Goal: Information Seeking & Learning: Check status

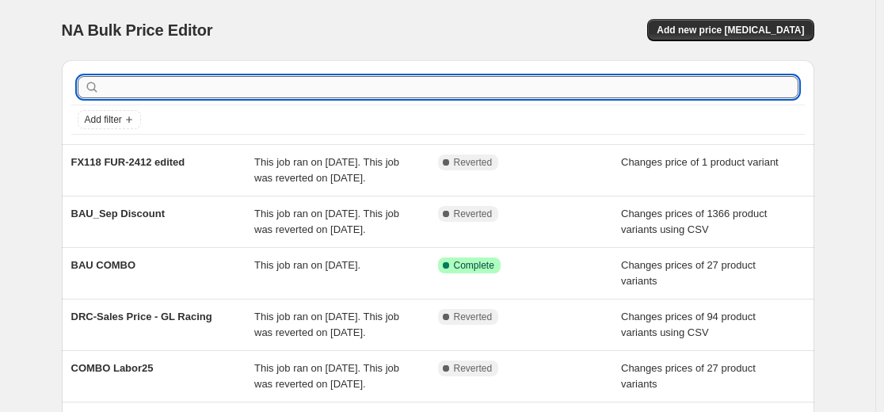
click at [394, 87] on input "text" at bounding box center [450, 87] width 695 height 22
click at [103, 115] on span "Add filter" at bounding box center [103, 119] width 37 height 13
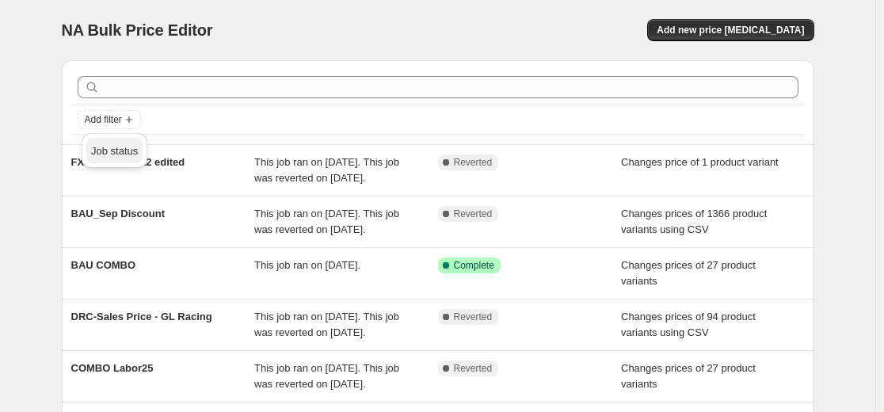
click at [109, 150] on span "Job status" at bounding box center [114, 151] width 47 height 12
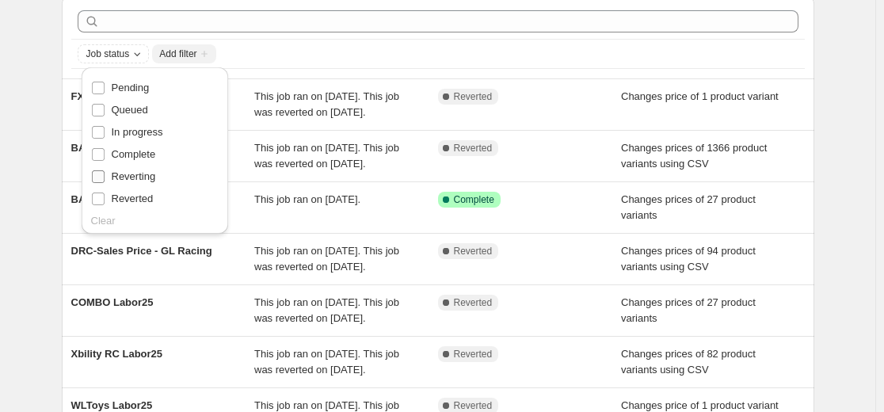
scroll to position [71, 0]
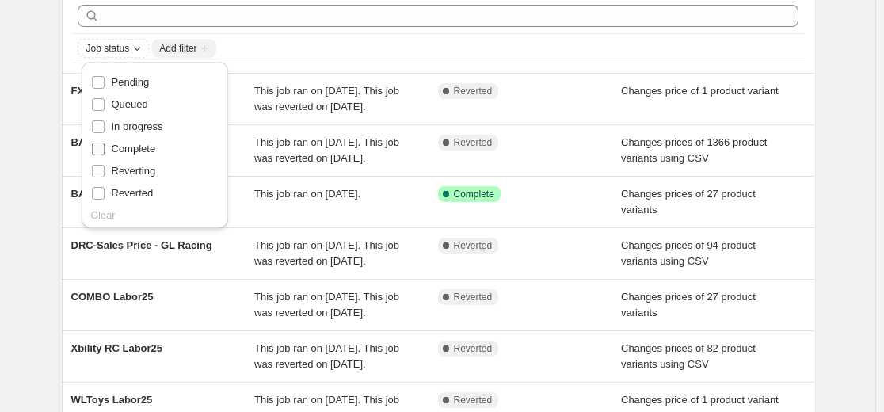
click at [140, 150] on span "Complete" at bounding box center [134, 149] width 44 height 12
click at [105, 150] on input "Complete" at bounding box center [98, 149] width 13 height 13
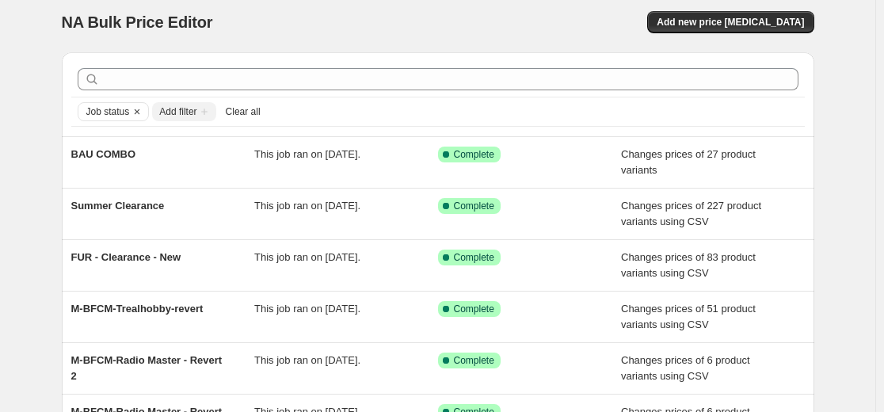
scroll to position [0, 0]
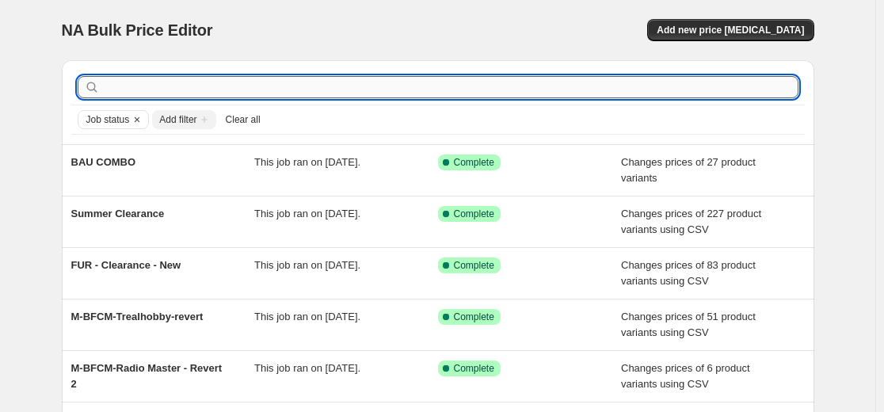
click at [158, 79] on input "text" at bounding box center [450, 87] width 695 height 22
type input "fur-"
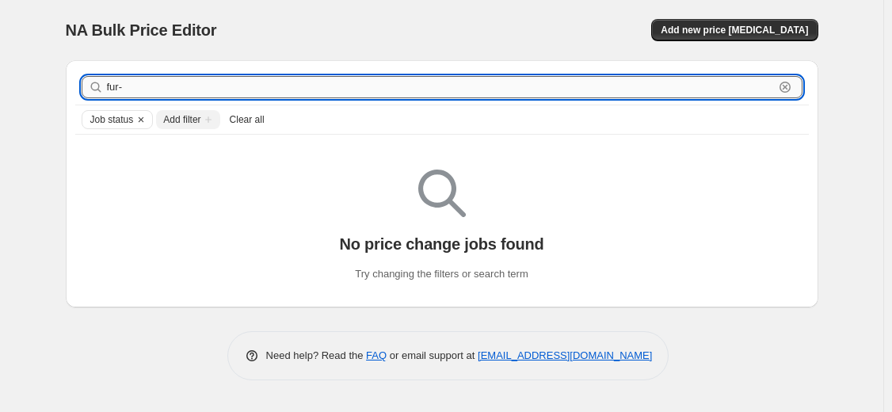
click at [219, 81] on input "fur-" at bounding box center [440, 87] width 667 height 22
type input "fur-2426"
click at [219, 81] on input "fur-2426" at bounding box center [440, 87] width 667 height 22
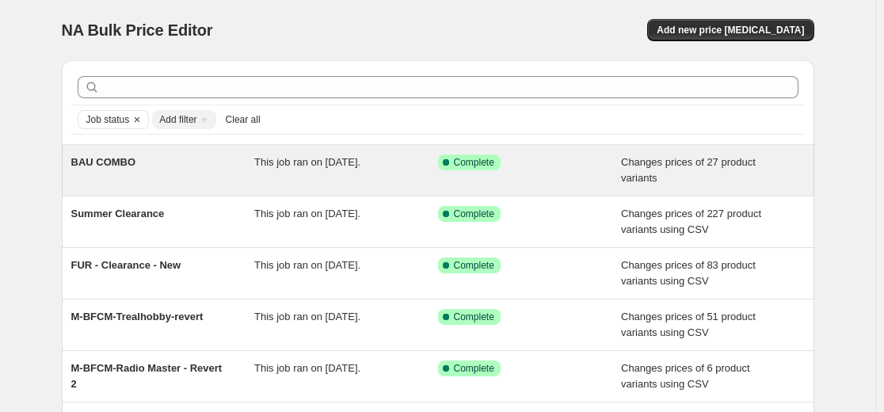
scroll to position [6, 0]
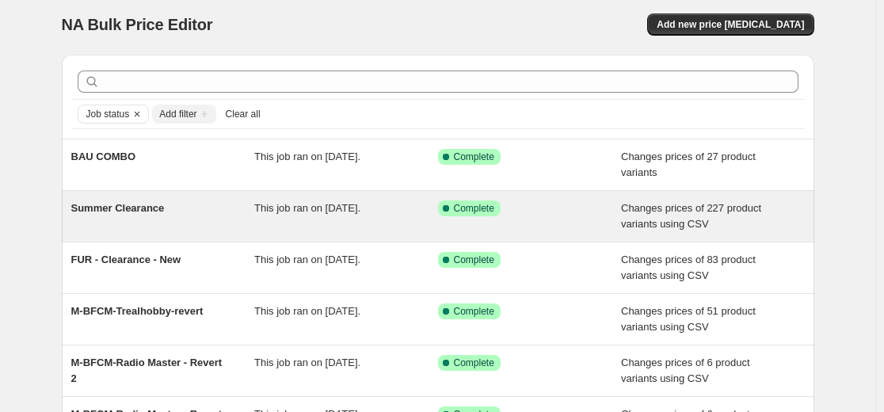
click at [281, 219] on div "This job ran on July 18, 2025." at bounding box center [346, 216] width 184 height 32
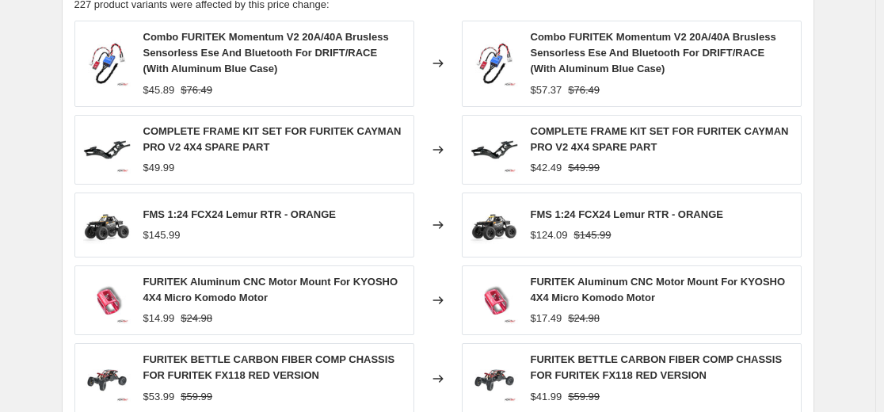
scroll to position [694, 0]
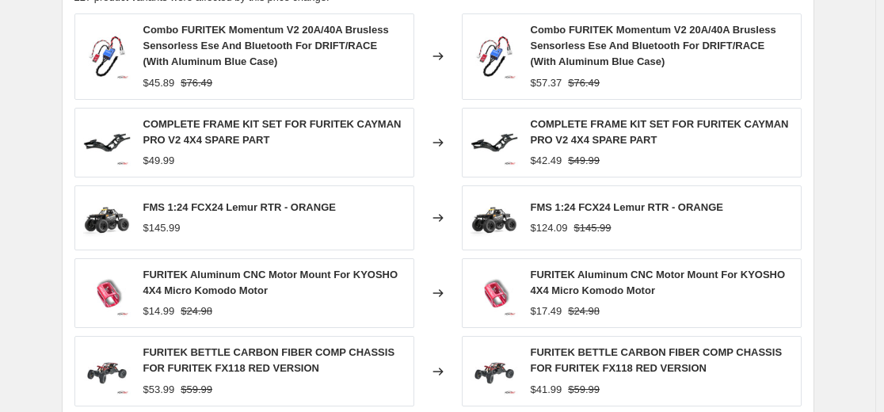
scroll to position [946, 0]
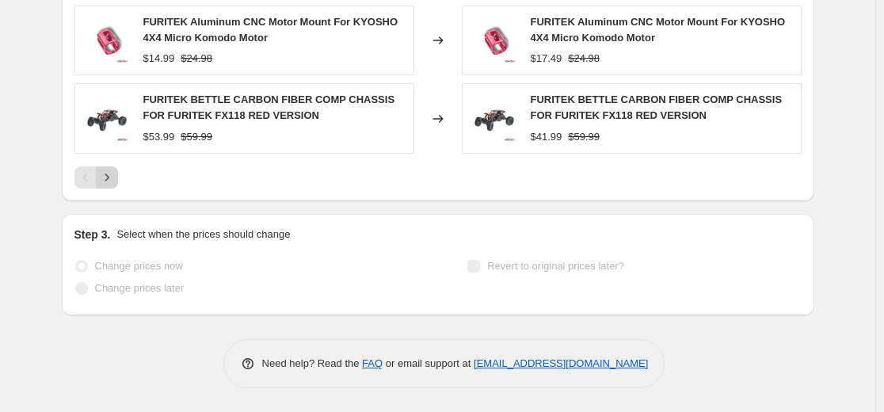
click at [115, 177] on icon "Next" at bounding box center [107, 177] width 16 height 16
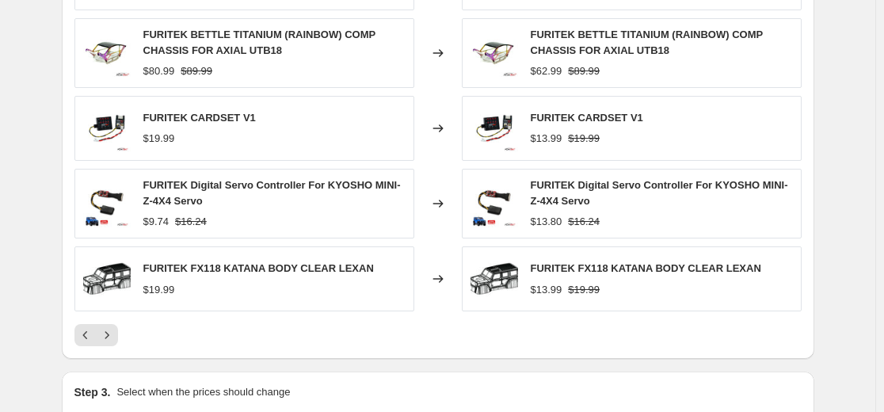
scroll to position [766, 0]
click at [118, 338] on button "Next" at bounding box center [107, 336] width 22 height 22
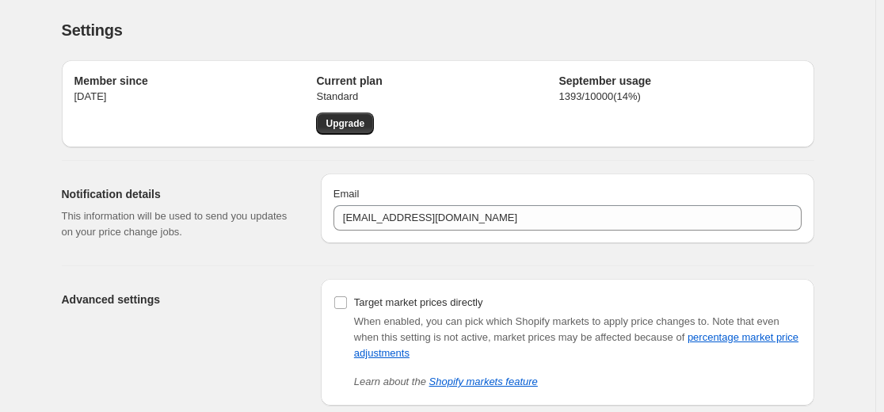
click at [103, 248] on div "Notification details This information will be used to send you updates on your …" at bounding box center [185, 212] width 246 height 79
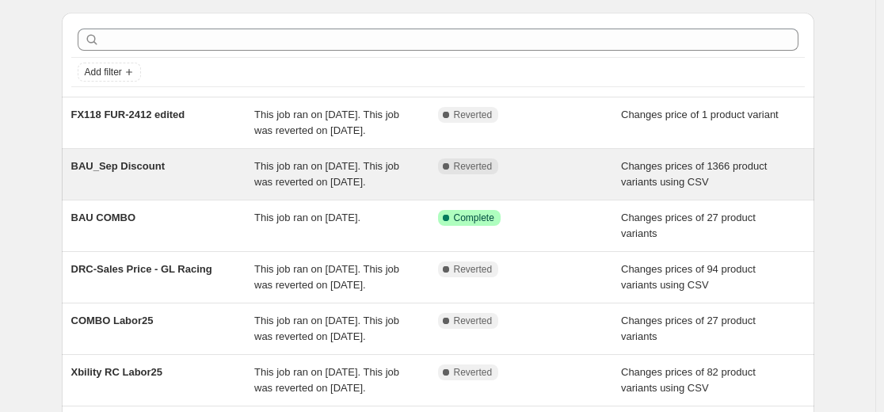
scroll to position [53, 0]
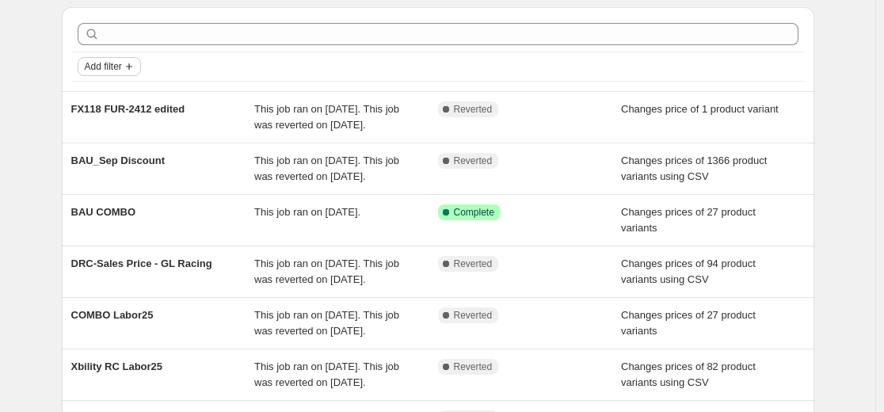
click at [131, 60] on icon "Add filter" at bounding box center [129, 66] width 13 height 13
click at [121, 93] on span "Job status" at bounding box center [114, 98] width 47 height 12
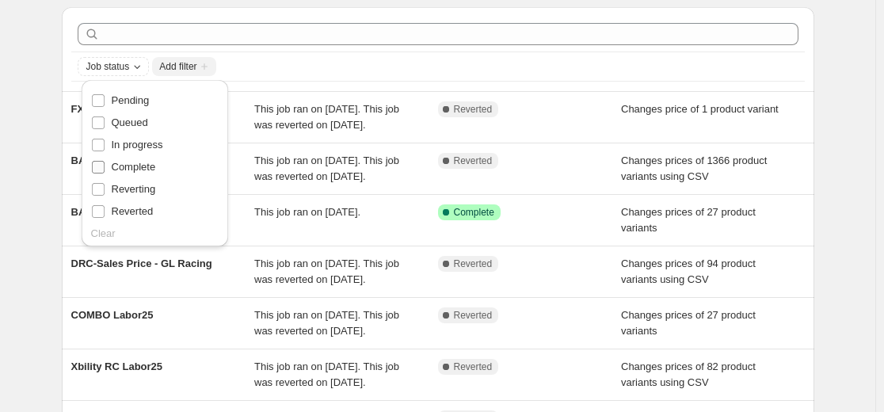
click at [153, 166] on span "Complete" at bounding box center [134, 167] width 44 height 12
click at [105, 166] on input "Complete" at bounding box center [98, 167] width 13 height 13
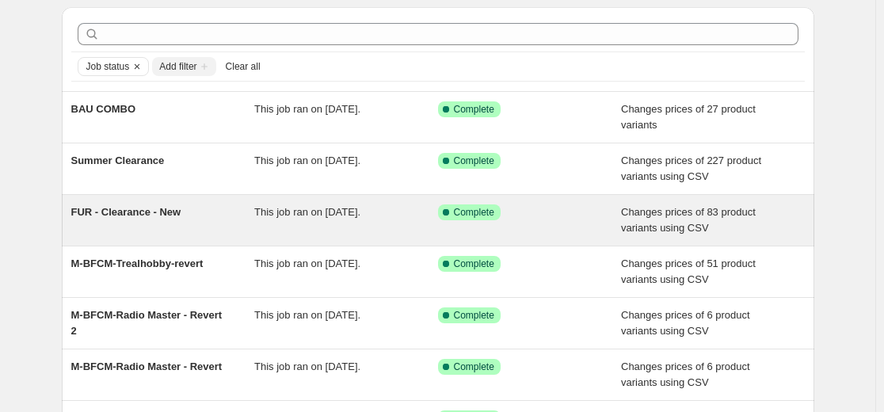
click at [262, 226] on div "This job ran on January 24, 2025." at bounding box center [346, 220] width 184 height 32
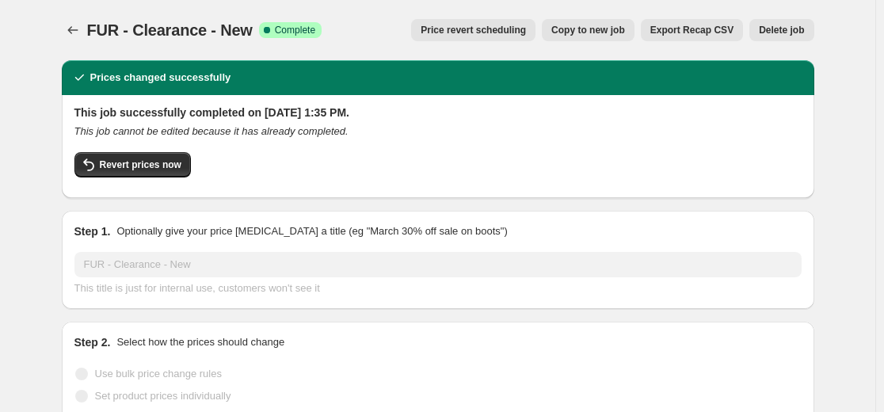
click at [705, 36] on button "Export Recap CSV" at bounding box center [692, 30] width 102 height 22
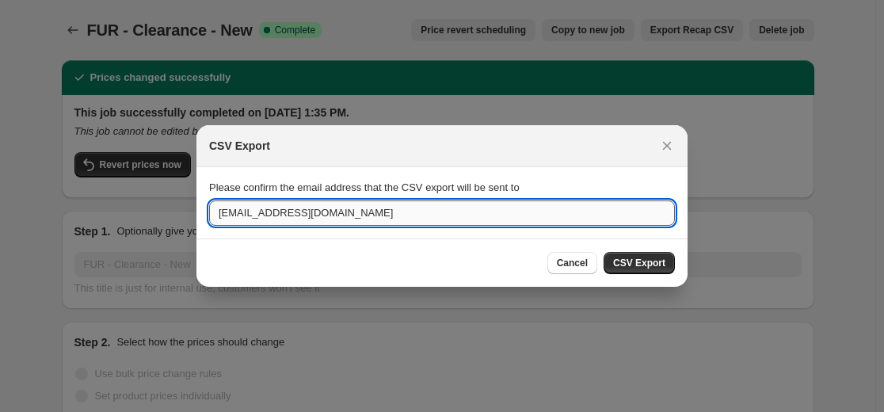
click at [541, 217] on input "sales@directrc.com" at bounding box center [442, 212] width 466 height 25
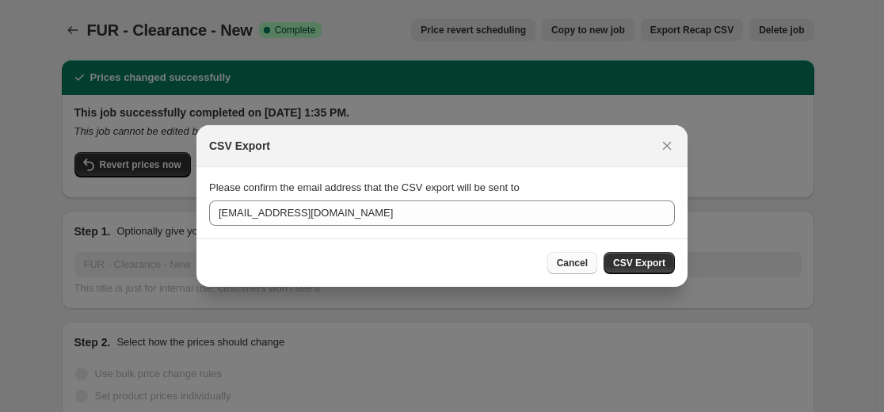
click at [570, 259] on span "Cancel" at bounding box center [572, 263] width 31 height 13
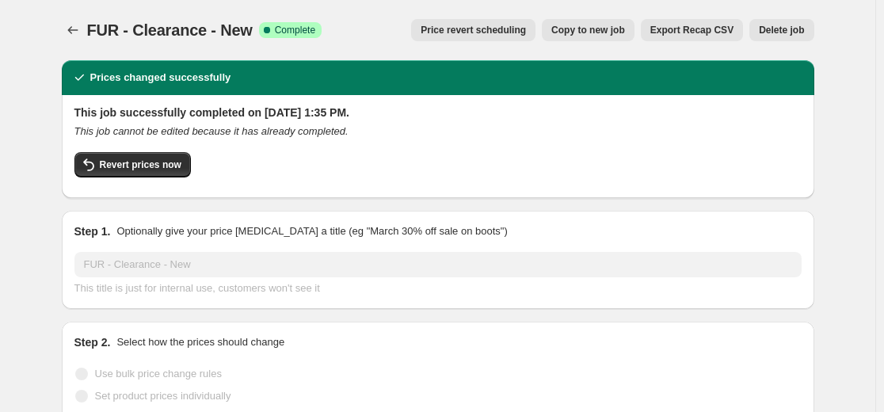
click at [608, 40] on button "Copy to new job" at bounding box center [588, 30] width 93 height 22
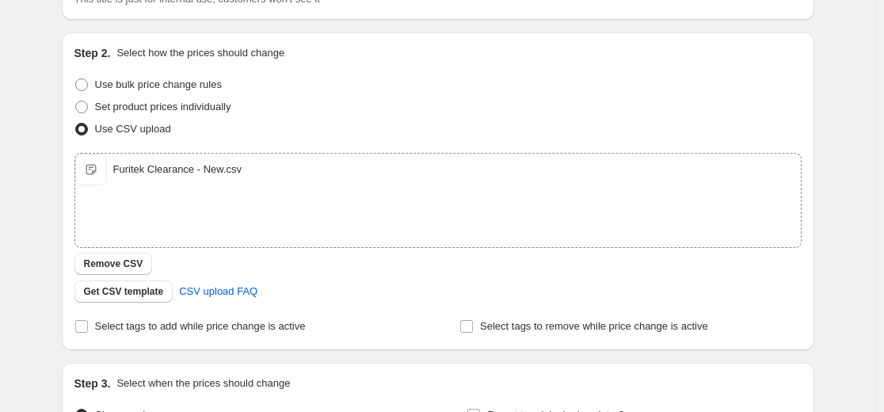
scroll to position [138, 0]
click at [148, 172] on div "Furitek Clearance - New.csv" at bounding box center [177, 170] width 129 height 16
click at [98, 169] on span "Furitek Clearance - New.csv" at bounding box center [91, 170] width 32 height 32
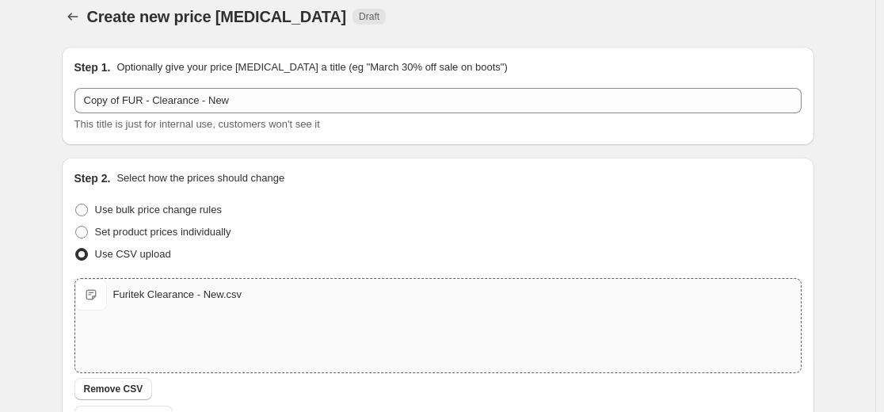
scroll to position [0, 0]
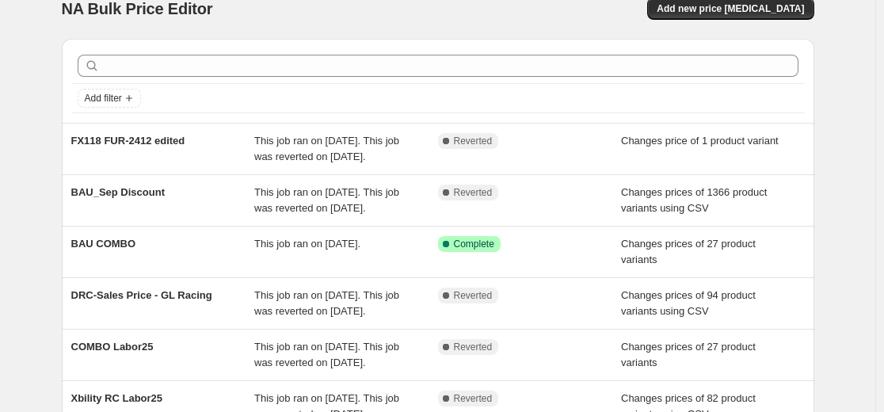
scroll to position [45, 0]
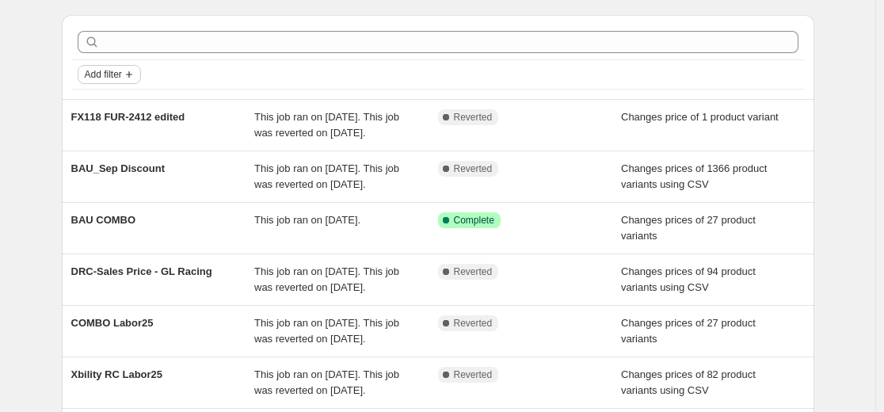
click at [138, 67] on button "Add filter" at bounding box center [109, 74] width 63 height 19
click at [130, 108] on span "Job status" at bounding box center [114, 106] width 47 height 12
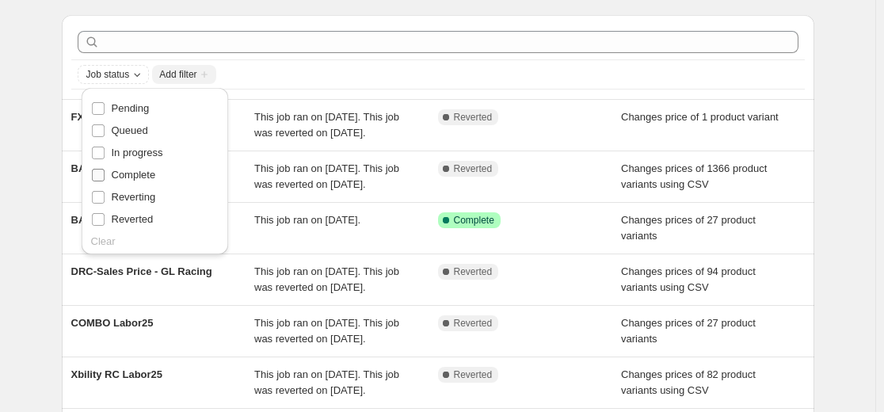
click at [143, 174] on span "Complete" at bounding box center [134, 175] width 44 height 12
click at [105, 174] on input "Complete" at bounding box center [98, 175] width 13 height 13
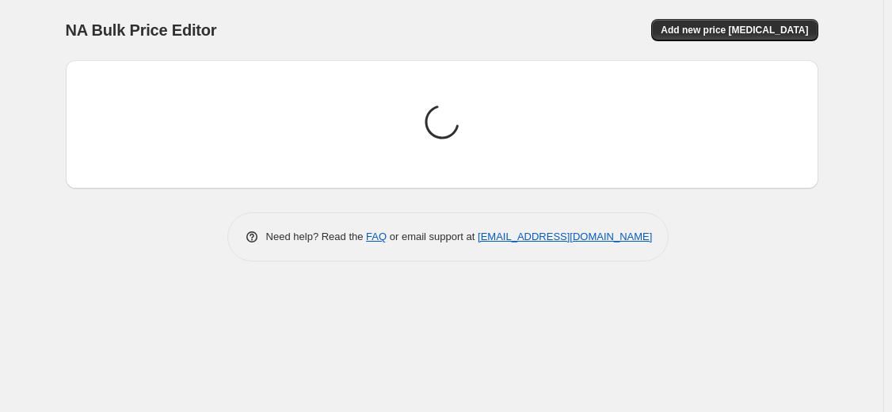
click at [38, 245] on div "NA Bulk Price Editor. This page is ready NA Bulk Price Editor Add new price cha…" at bounding box center [441, 206] width 883 height 412
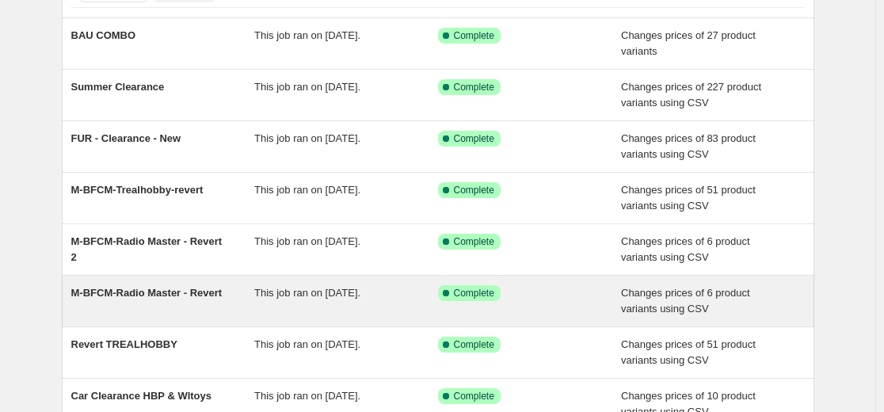
scroll to position [105, 0]
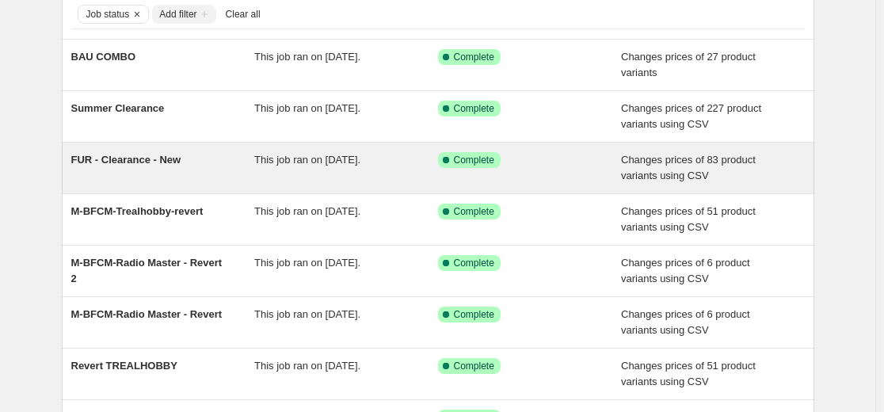
click at [237, 181] on div "FUR - Clearance - New" at bounding box center [163, 168] width 184 height 32
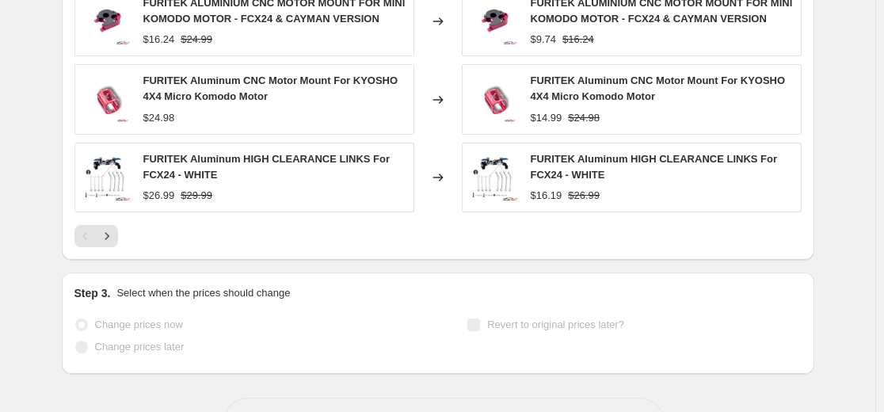
scroll to position [895, 0]
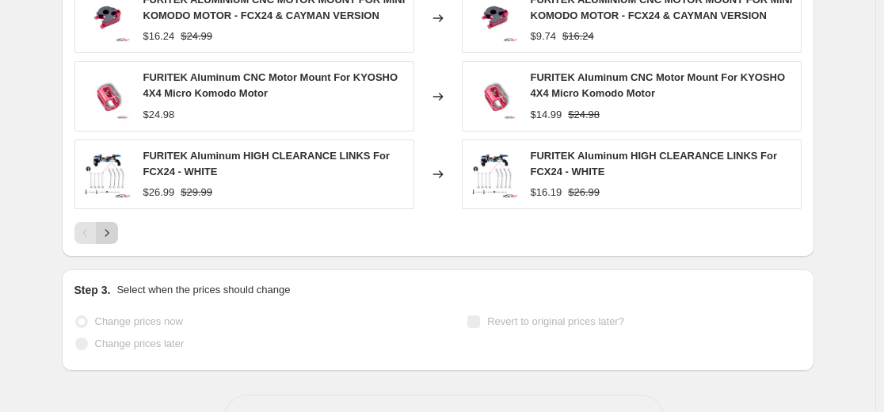
click at [114, 226] on icon "Next" at bounding box center [107, 233] width 16 height 16
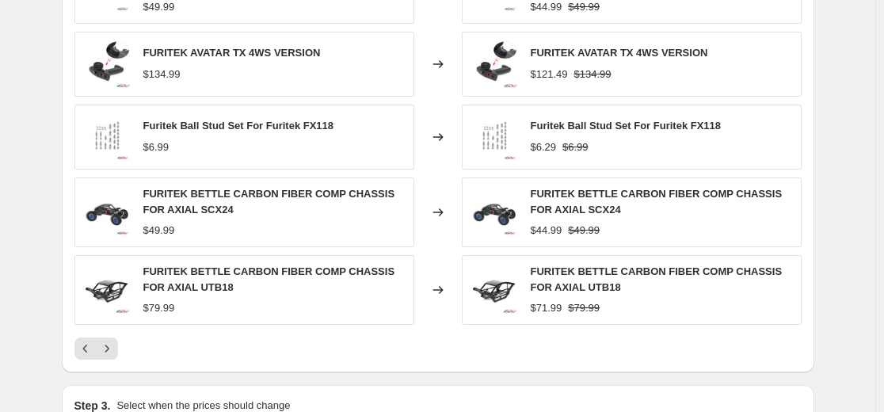
scroll to position [782, 0]
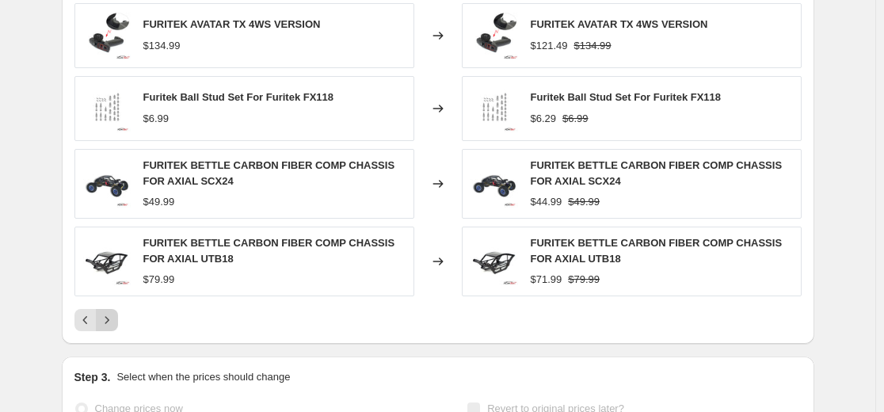
click at [115, 322] on icon "Next" at bounding box center [107, 320] width 16 height 16
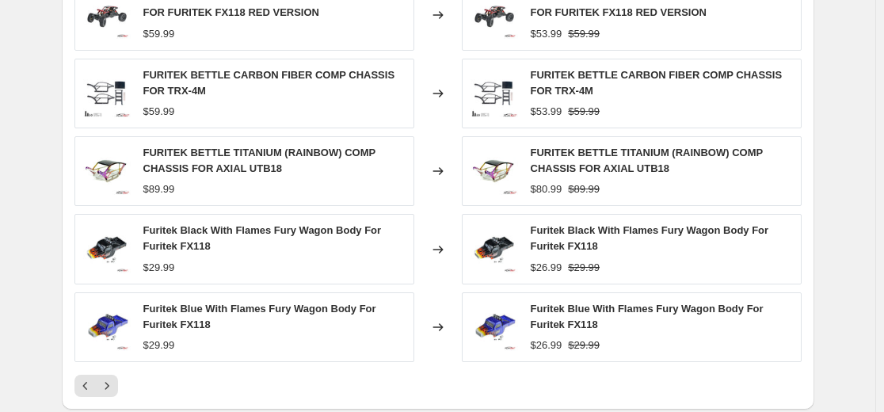
scroll to position [794, 0]
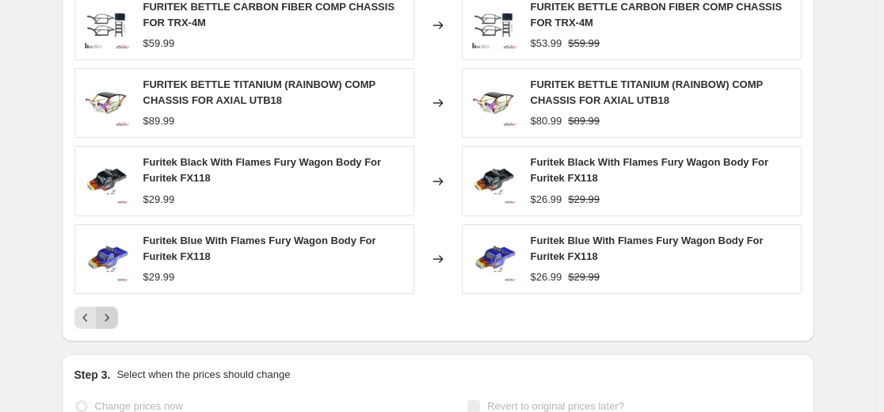
click at [113, 310] on button "Next" at bounding box center [107, 317] width 22 height 22
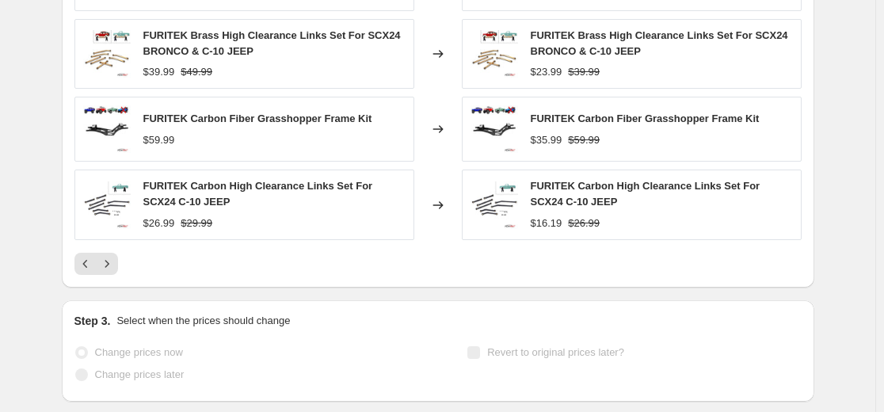
scroll to position [845, 0]
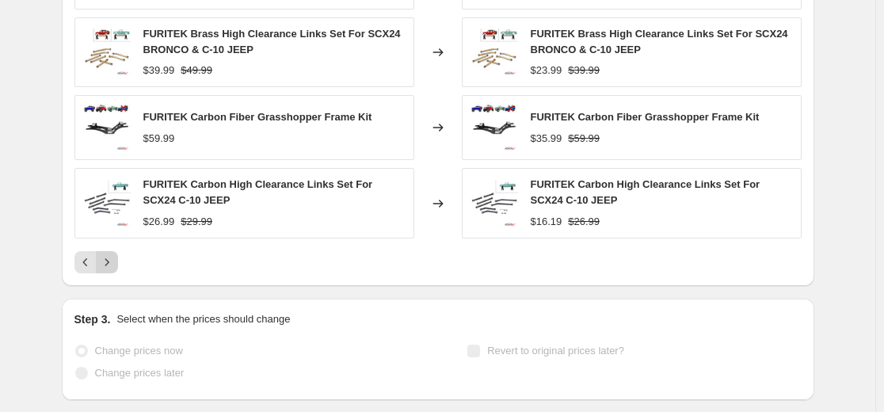
click at [108, 272] on button "Next" at bounding box center [107, 262] width 22 height 22
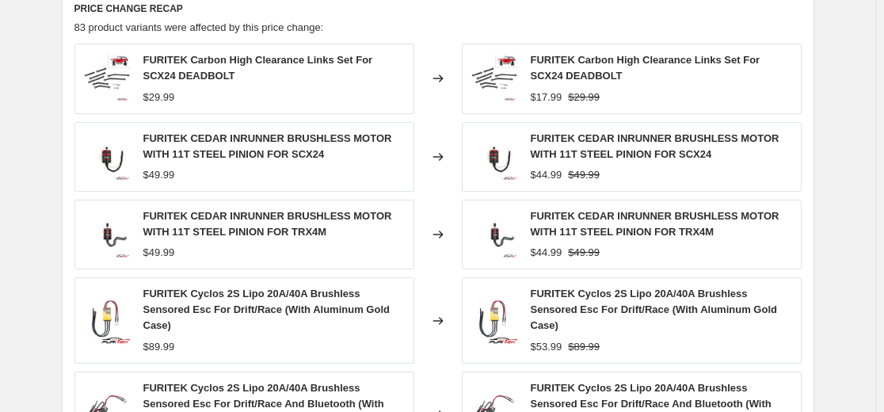
scroll to position [25, 0]
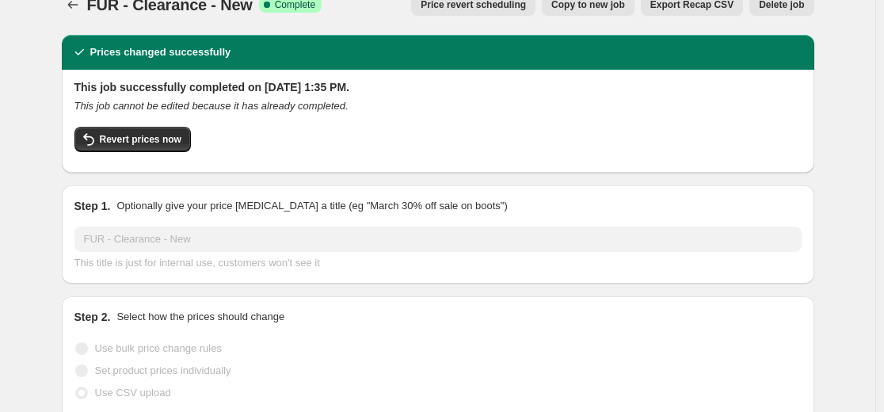
click at [591, 120] on div "This job successfully completed on January 24, 2025 at 1:35 PM. This job cannot…" at bounding box center [437, 119] width 727 height 81
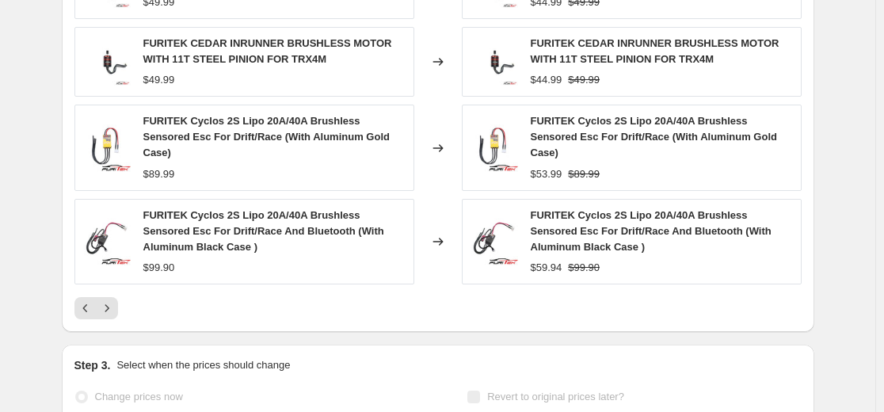
scroll to position [841, 0]
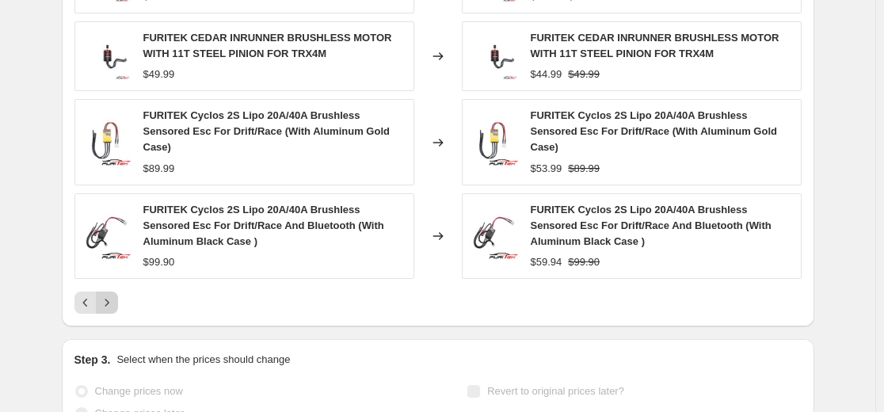
click at [116, 291] on button "Next" at bounding box center [107, 302] width 22 height 22
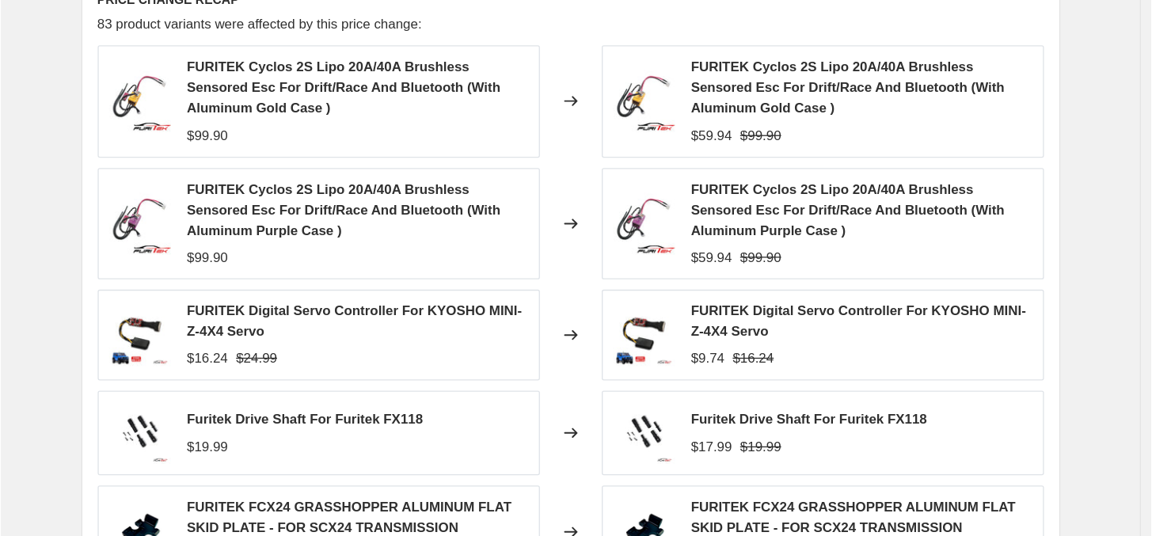
scroll to position [671, 0]
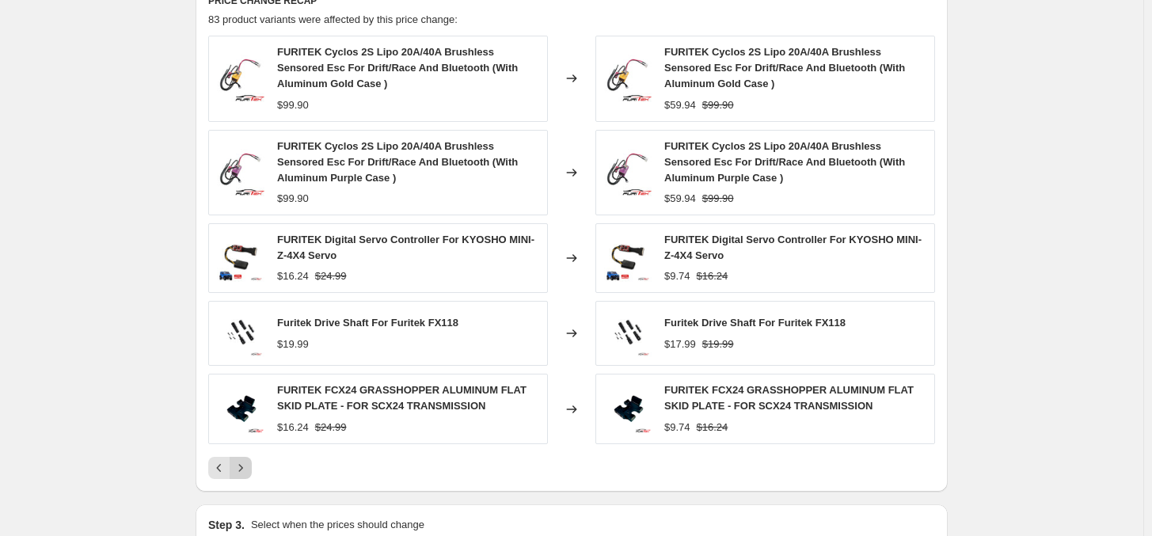
click at [243, 411] on icon "Next" at bounding box center [241, 467] width 4 height 7
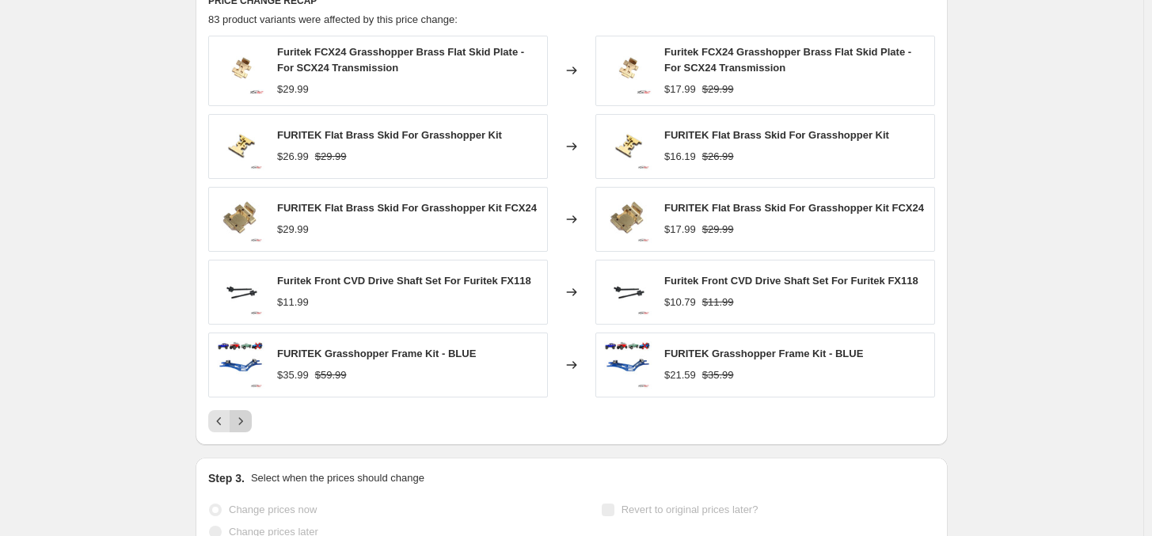
click at [244, 411] on icon "Next" at bounding box center [241, 421] width 16 height 16
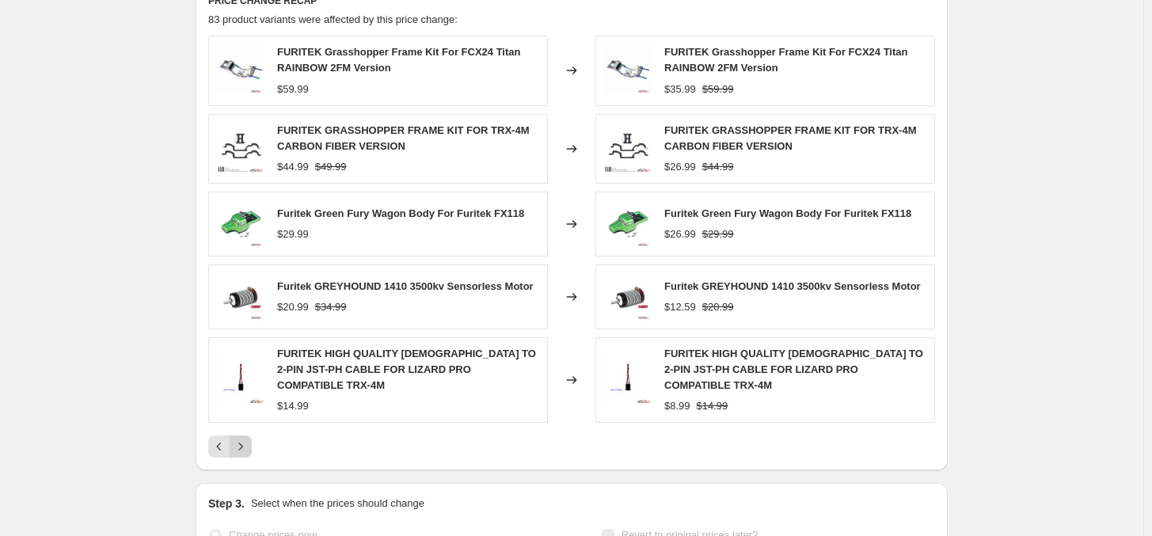
click at [247, 411] on icon "Next" at bounding box center [241, 447] width 16 height 16
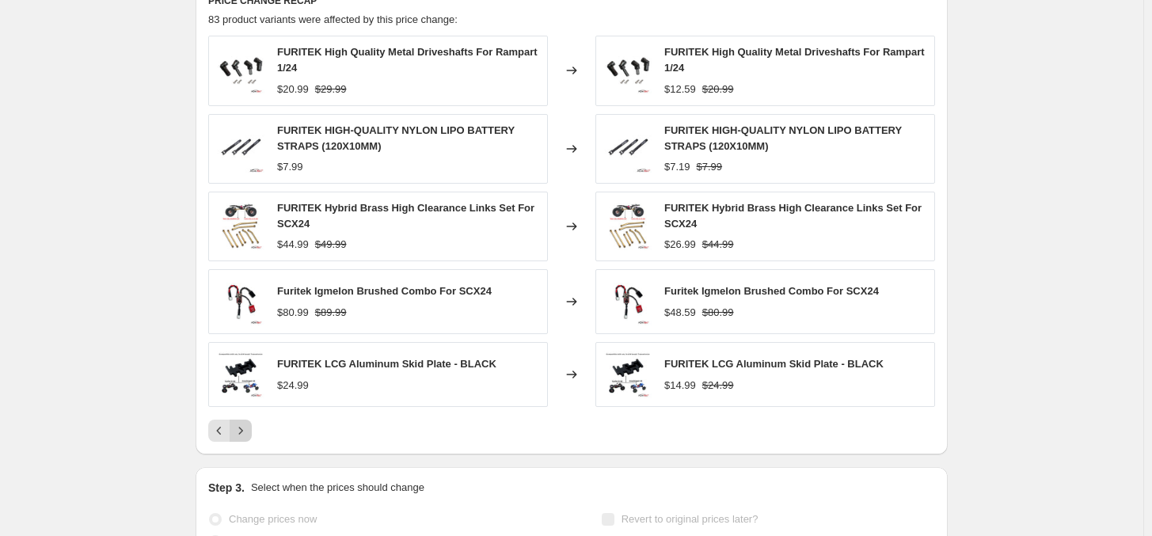
click at [247, 411] on icon "Next" at bounding box center [241, 431] width 16 height 16
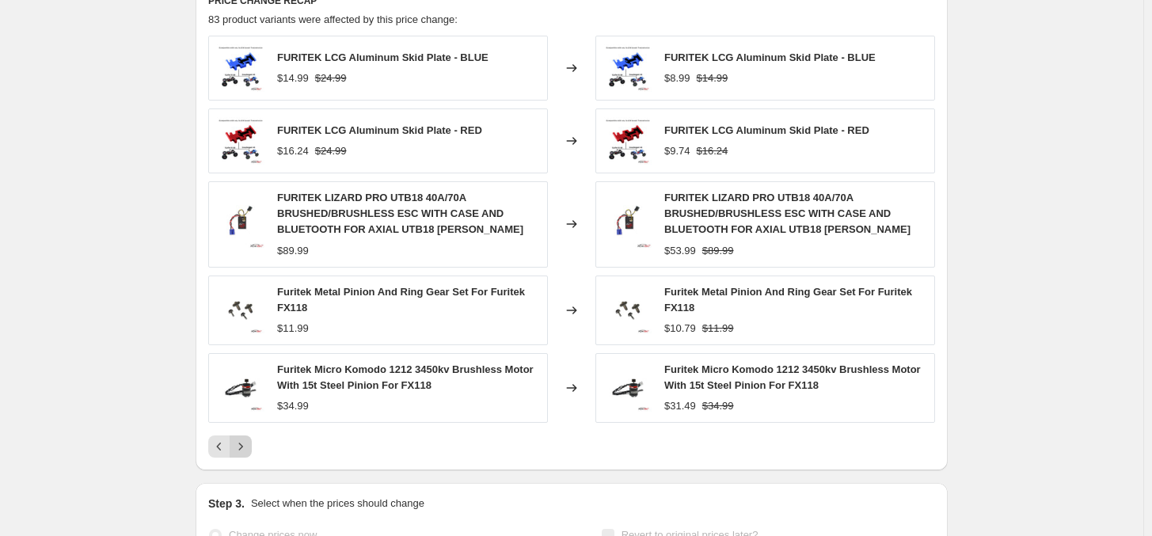
click at [247, 411] on div "FURITEK LCG Aluminum Skid Plate - BLUE $14.99 $24.99 Changed to FURITEK LCG Alu…" at bounding box center [571, 247] width 727 height 422
click at [247, 411] on button "Next" at bounding box center [241, 447] width 22 height 22
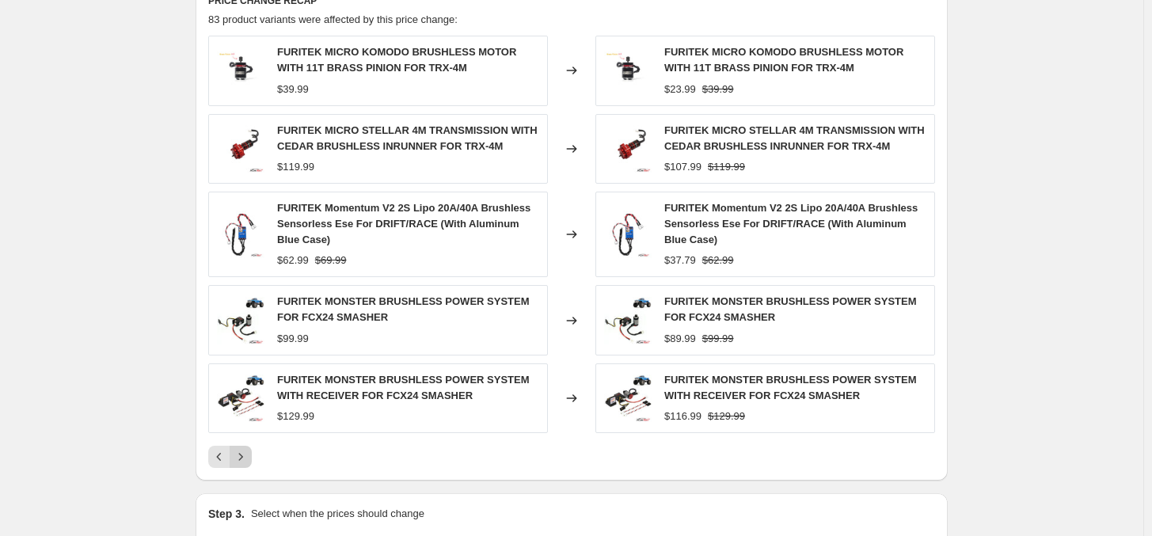
click at [247, 411] on icon "Next" at bounding box center [241, 457] width 16 height 16
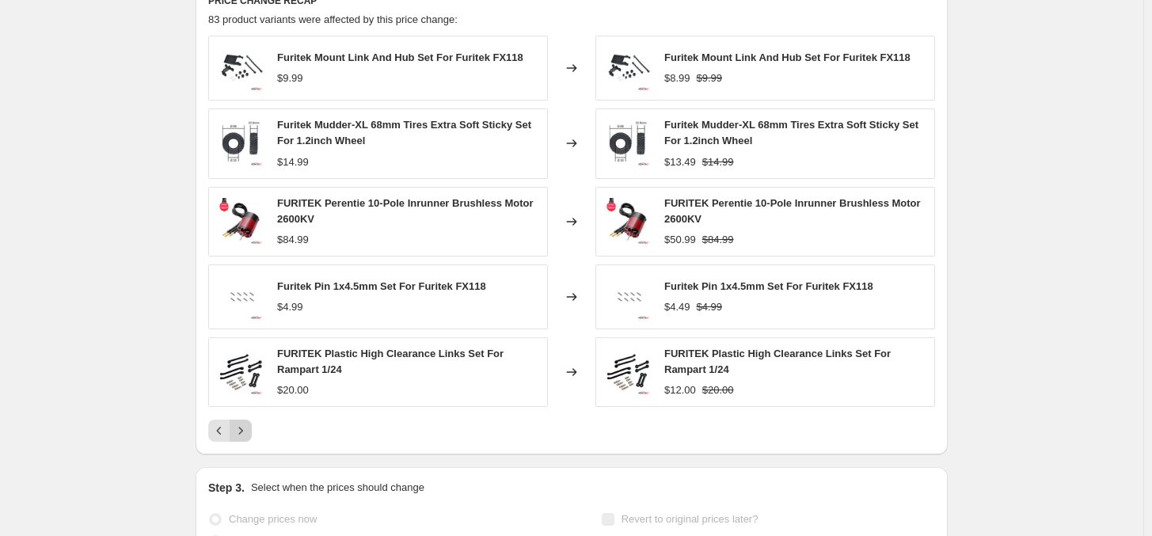
click at [248, 411] on icon "Next" at bounding box center [241, 431] width 16 height 16
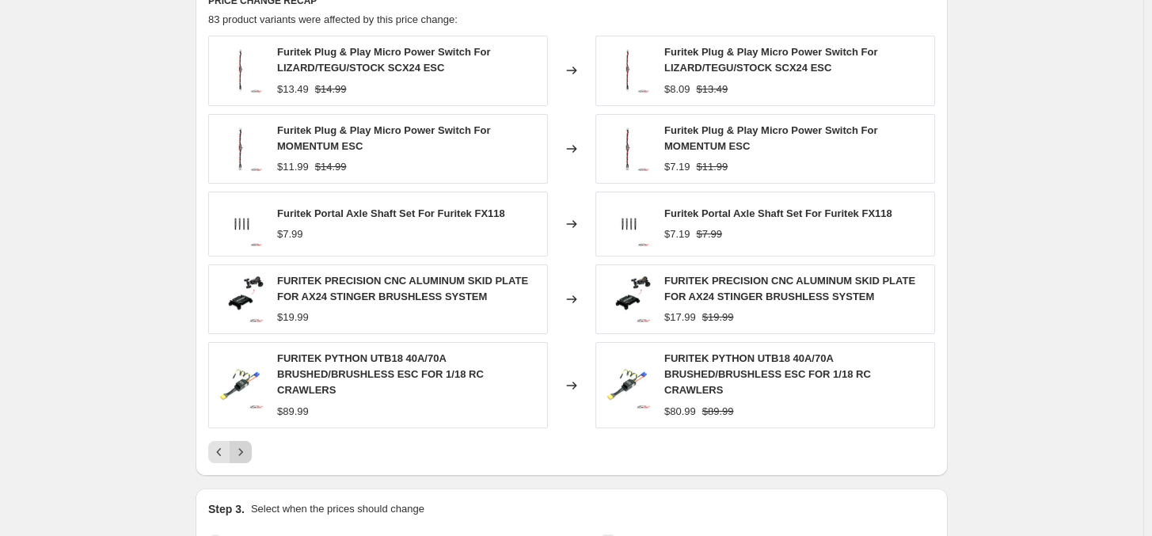
click at [248, 411] on icon "Next" at bounding box center [241, 452] width 16 height 16
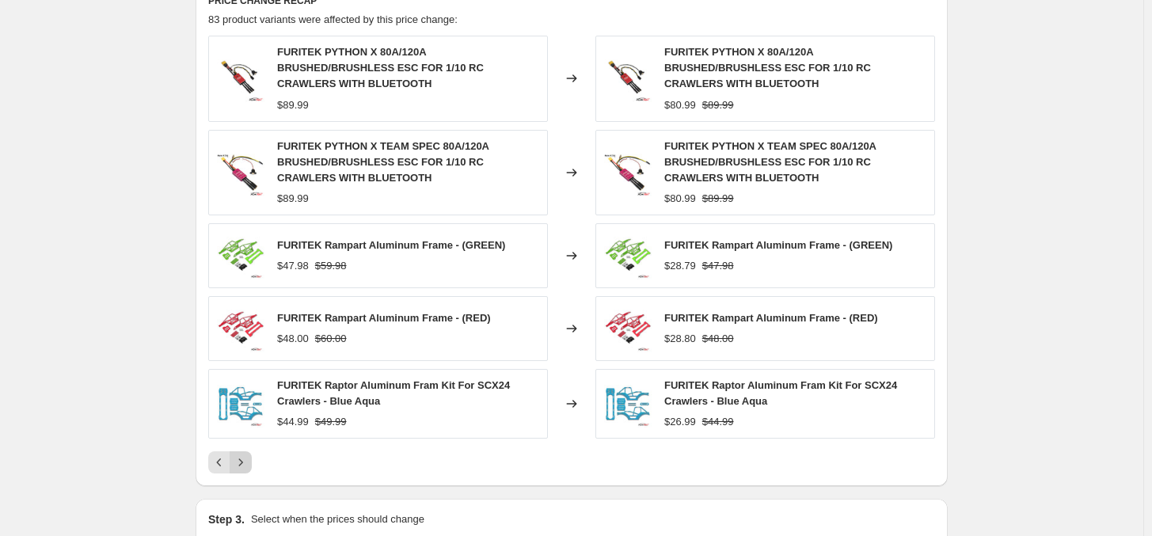
click at [248, 411] on div "FURITEK PYTHON X 80A/120A BRUSHED/BRUSHLESS ESC FOR 1/10 RC CRAWLERS WITH BLUET…" at bounding box center [571, 255] width 727 height 438
click at [244, 411] on icon "Next" at bounding box center [241, 463] width 16 height 16
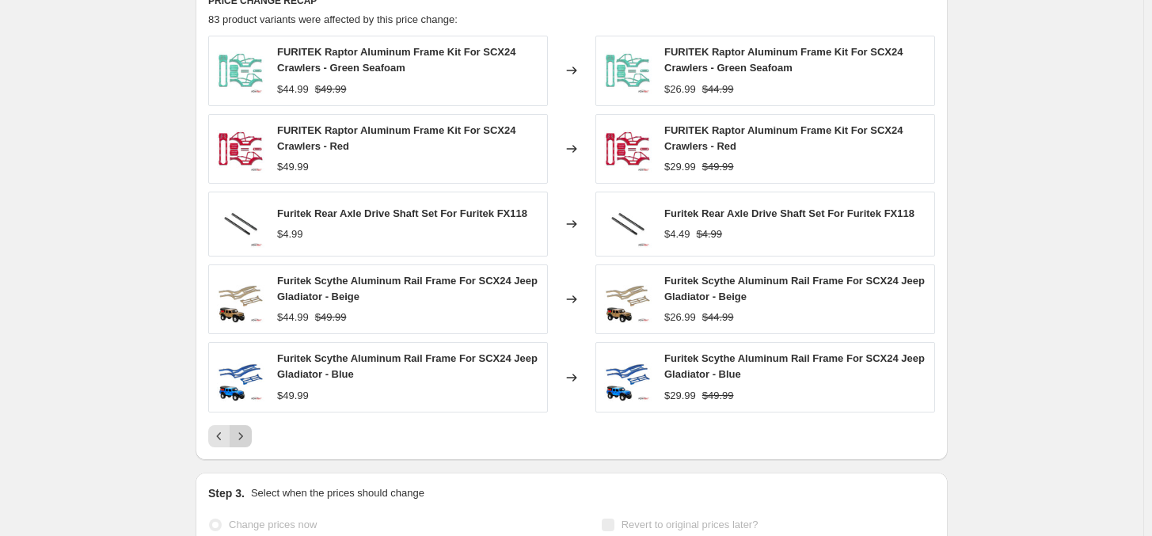
click at [240, 411] on icon "Next" at bounding box center [241, 436] width 16 height 16
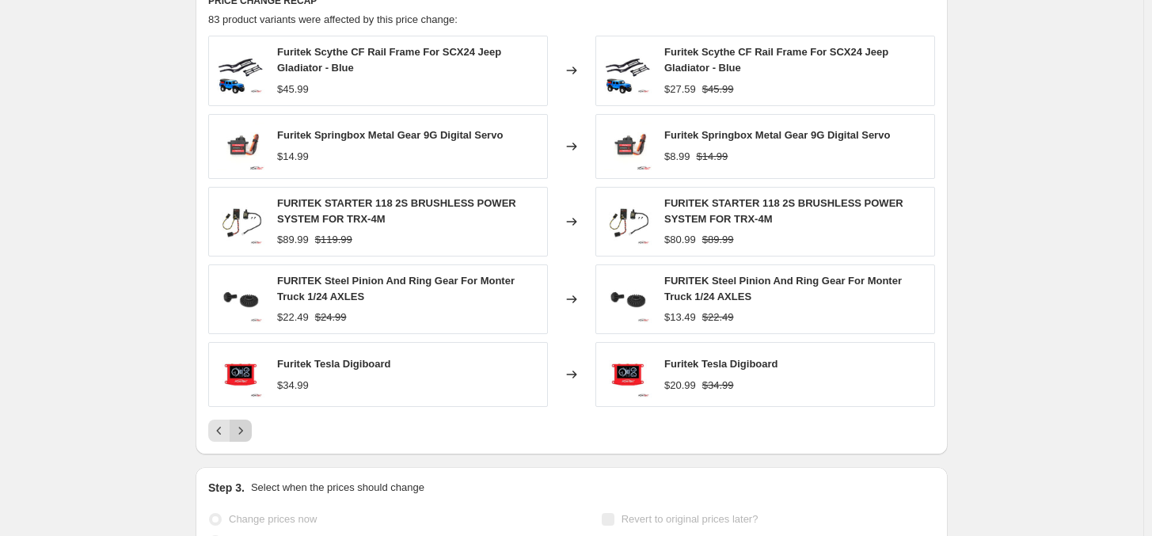
click at [240, 411] on icon "Next" at bounding box center [241, 431] width 16 height 16
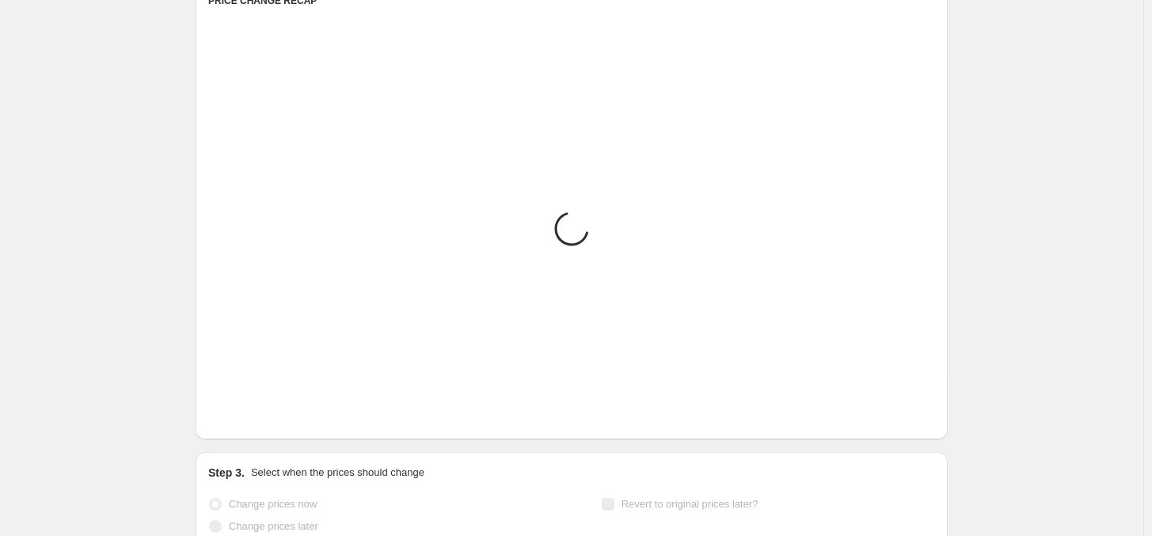
scroll to position [645, 0]
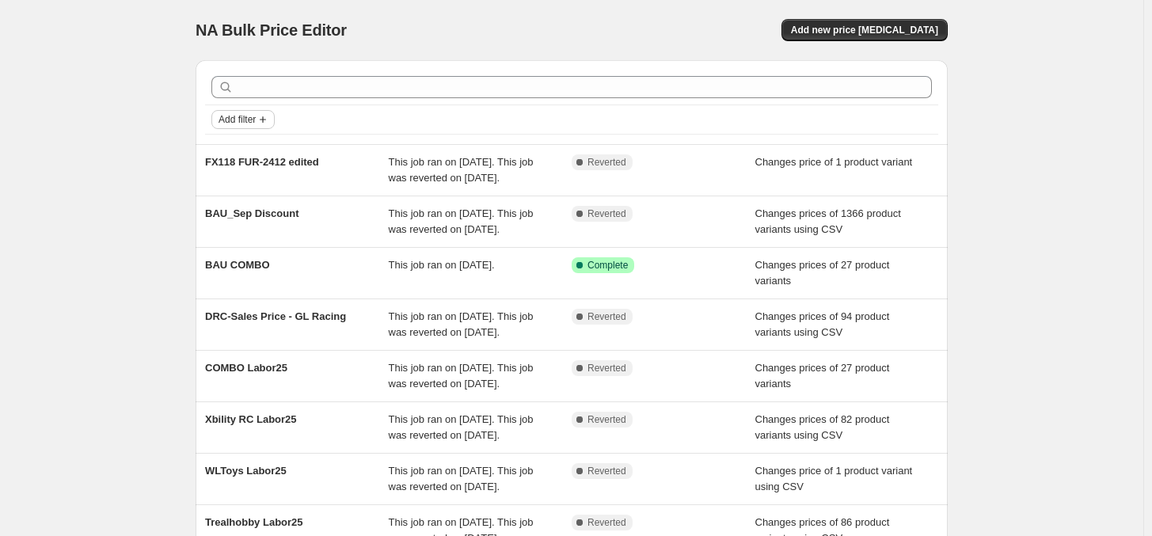
click at [240, 117] on span "Add filter" at bounding box center [237, 119] width 37 height 13
click at [248, 149] on span "Job status" at bounding box center [249, 151] width 47 height 12
click at [276, 223] on span "Complete" at bounding box center [267, 221] width 44 height 12
click at [238, 223] on input "Complete" at bounding box center [232, 221] width 13 height 13
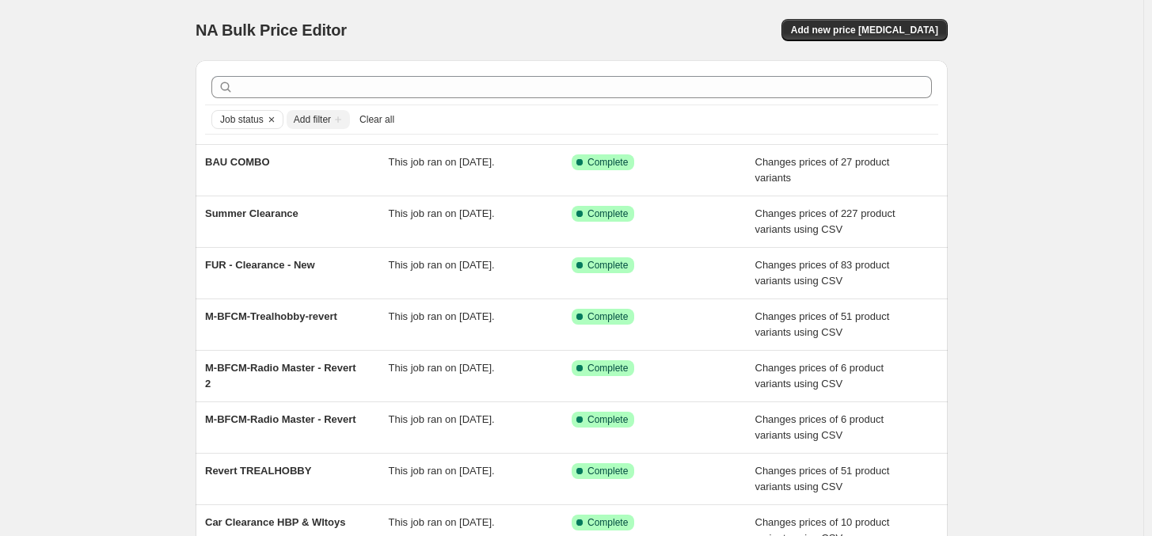
click at [330, 123] on span "Add filter" at bounding box center [312, 119] width 37 height 13
click at [314, 116] on span "Add filter" at bounding box center [312, 119] width 37 height 13
drag, startPoint x: 314, startPoint y: 116, endPoint x: 379, endPoint y: 113, distance: 64.2
click at [379, 112] on div "Job status Add filter Clear all" at bounding box center [571, 119] width 721 height 19
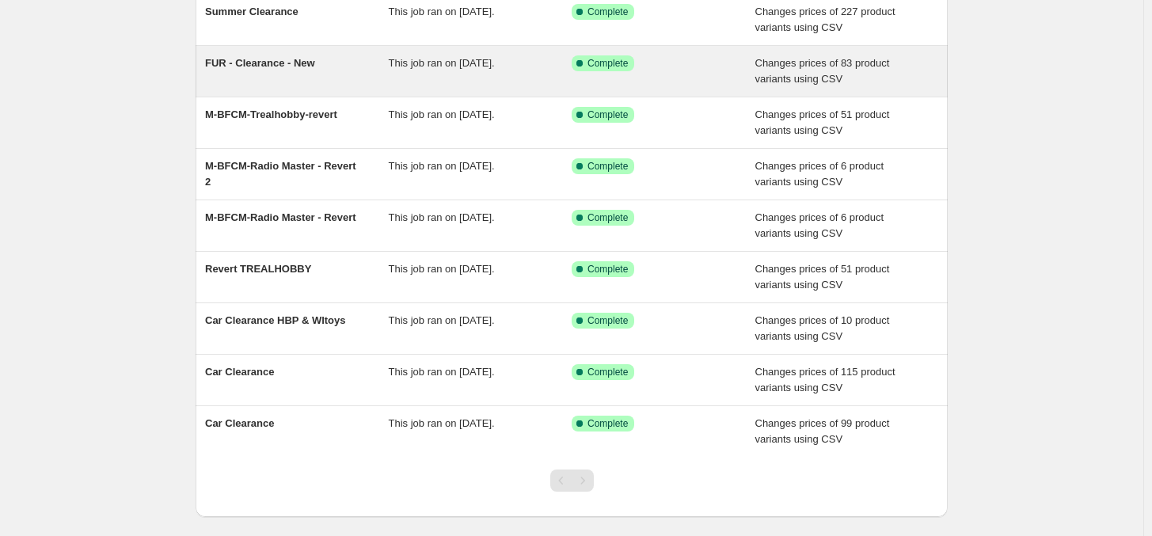
scroll to position [212, 0]
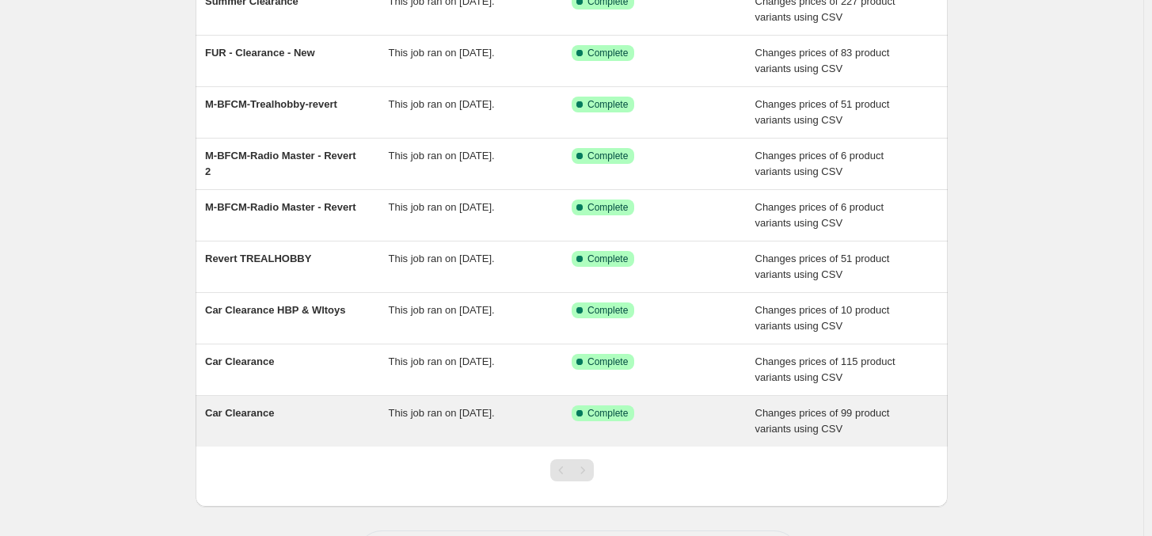
click at [546, 404] on div "Car Clearance This job ran on May 16, 2024. Success Complete Complete Changes p…" at bounding box center [572, 421] width 752 height 51
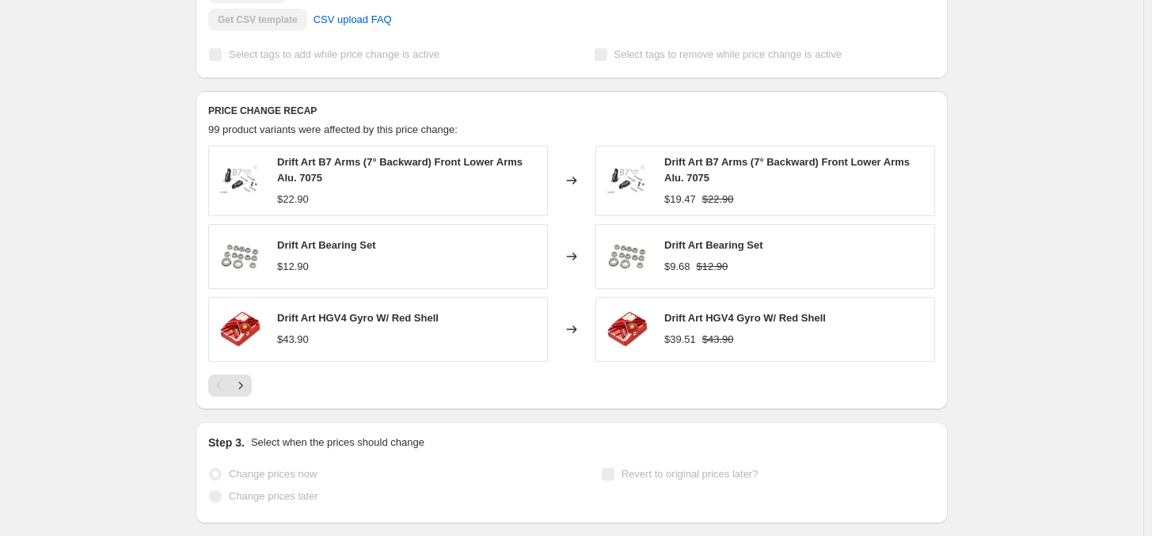
scroll to position [564, 0]
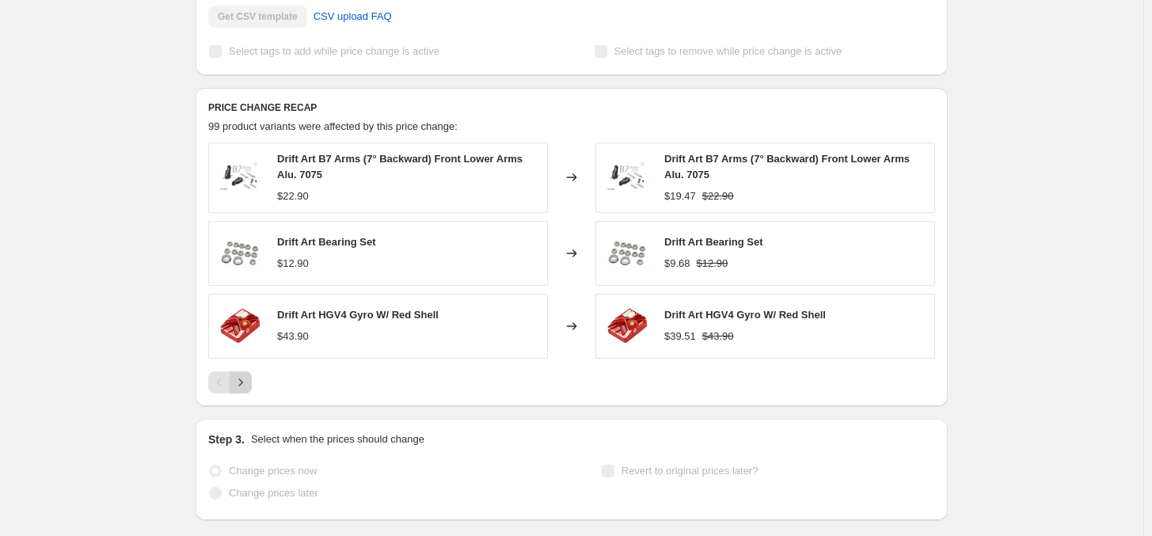
click at [238, 392] on button "Next" at bounding box center [241, 382] width 22 height 22
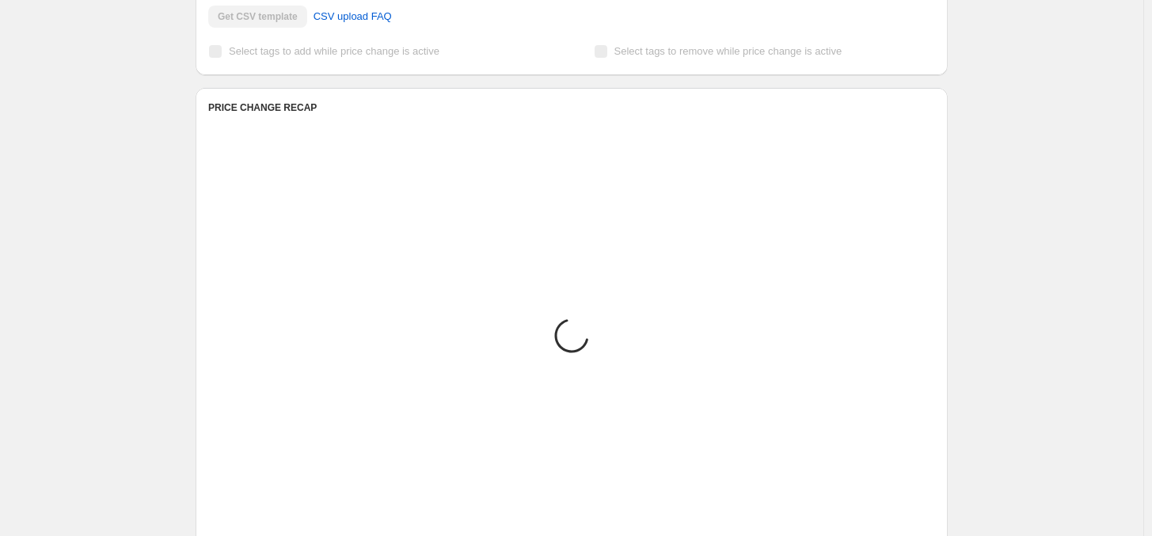
scroll to position [493, 0]
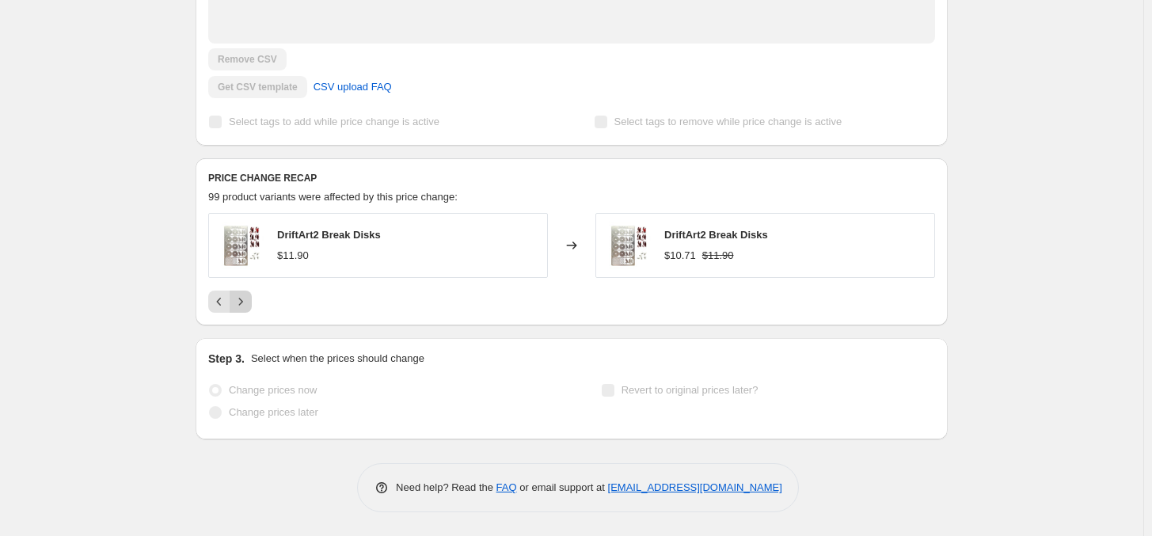
click at [246, 302] on icon "Next" at bounding box center [241, 302] width 16 height 16
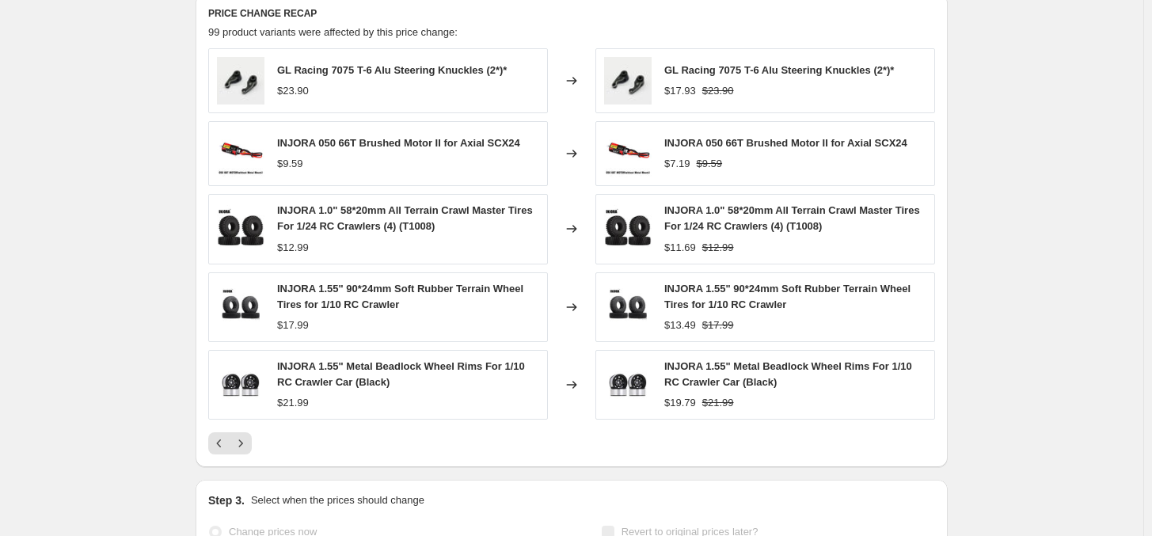
scroll to position [705, 0]
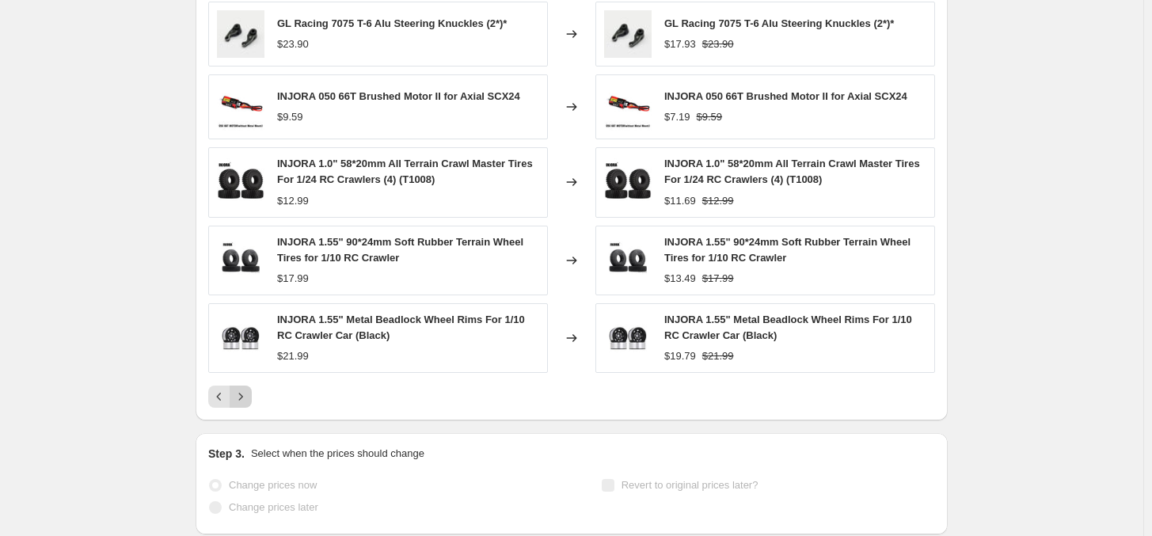
click at [249, 399] on icon "Next" at bounding box center [241, 397] width 16 height 16
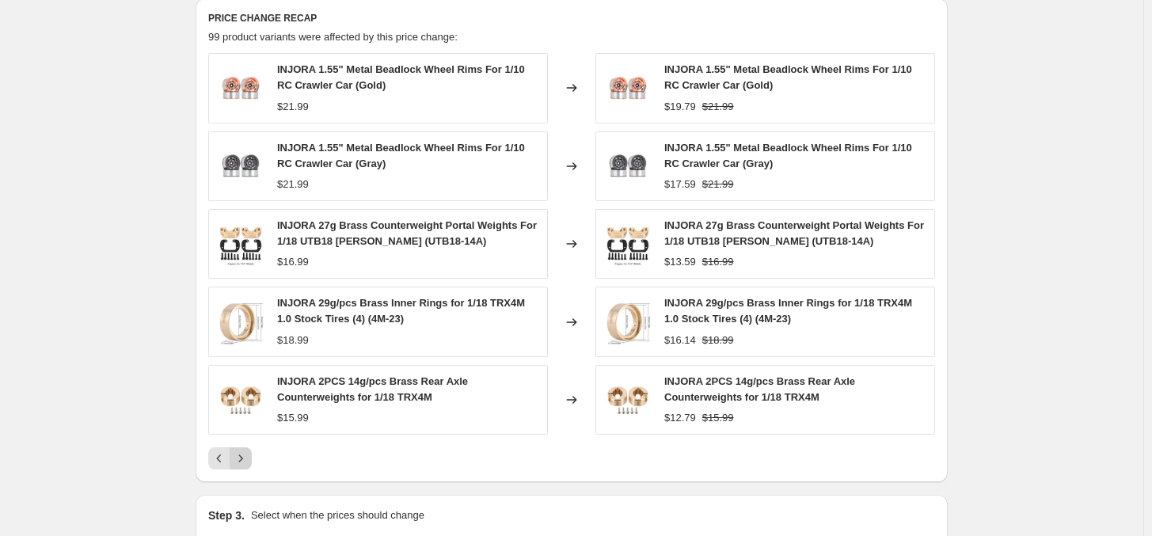
scroll to position [652, 0]
click at [248, 411] on div "PRICE CHANGE RECAP 99 product variants were affected by this price change: INJO…" at bounding box center [572, 242] width 752 height 484
click at [248, 411] on button "Next" at bounding box center [241, 460] width 22 height 22
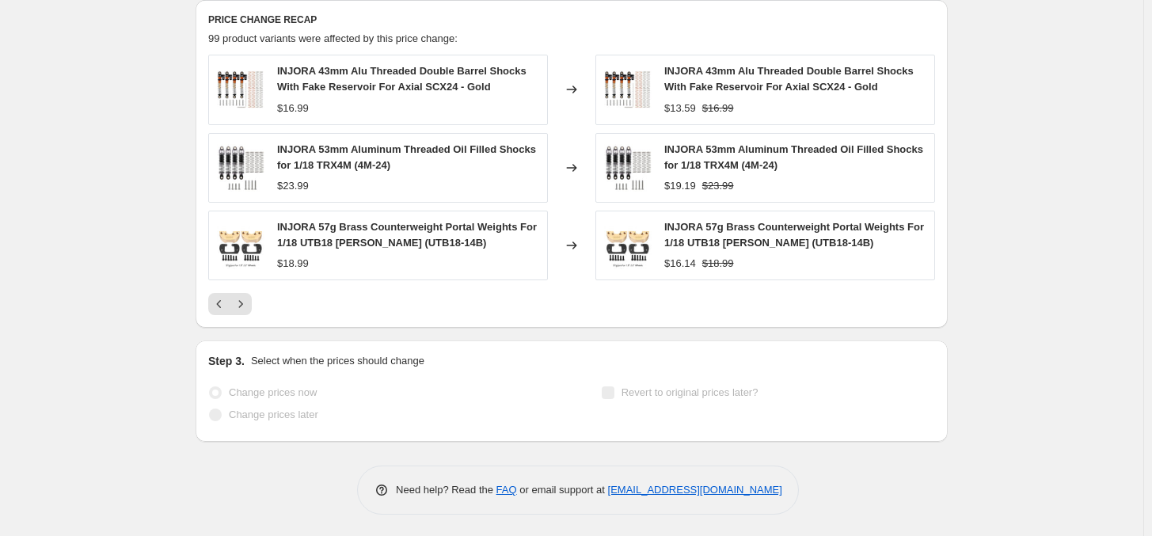
click at [248, 310] on icon "Next" at bounding box center [241, 304] width 16 height 16
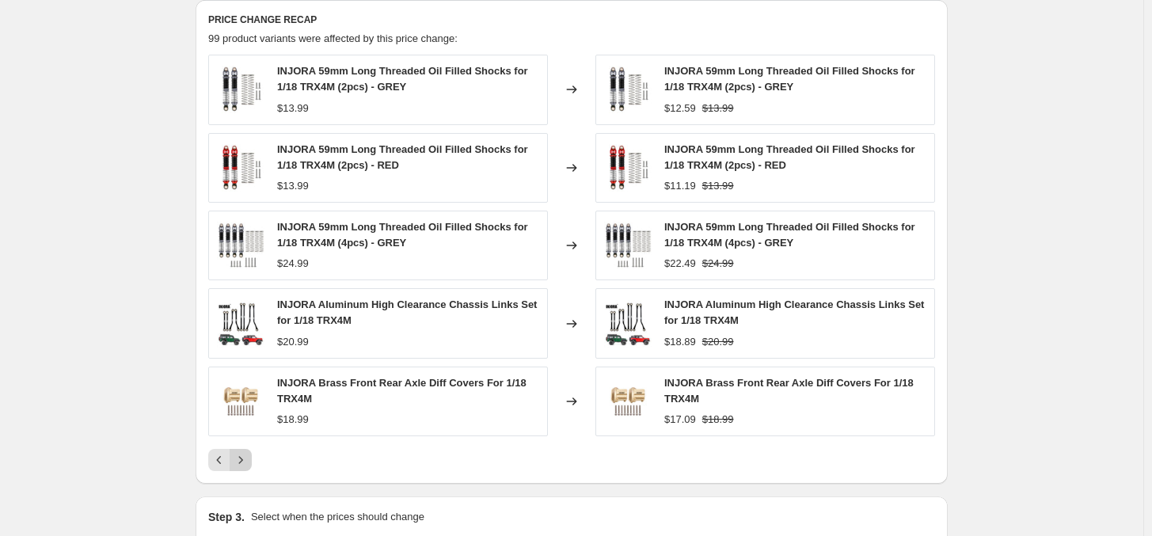
click at [243, 411] on icon "Next" at bounding box center [241, 459] width 4 height 7
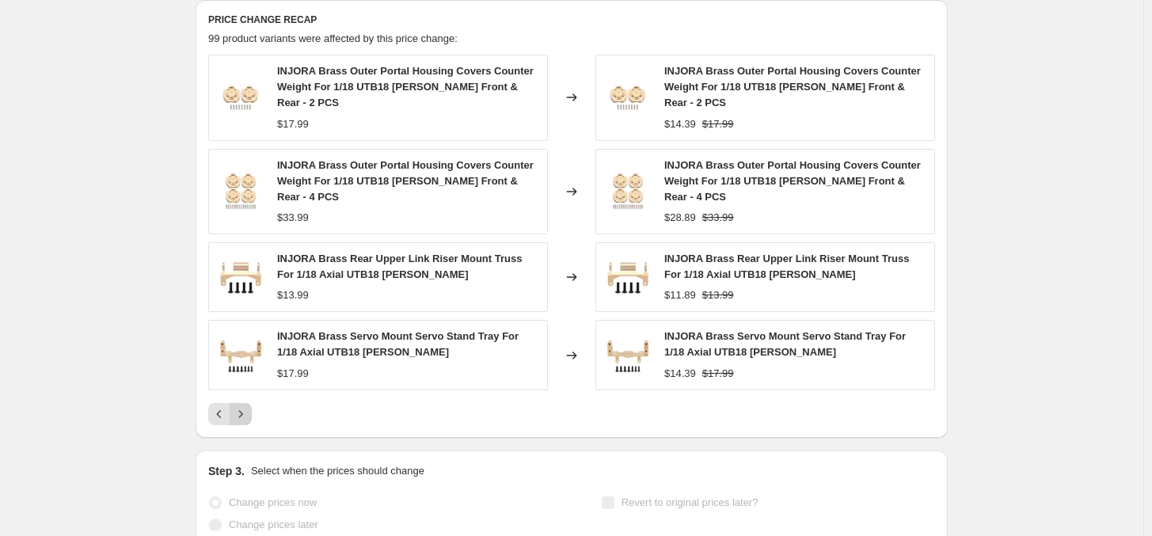
click at [240, 406] on icon "Next" at bounding box center [241, 414] width 16 height 16
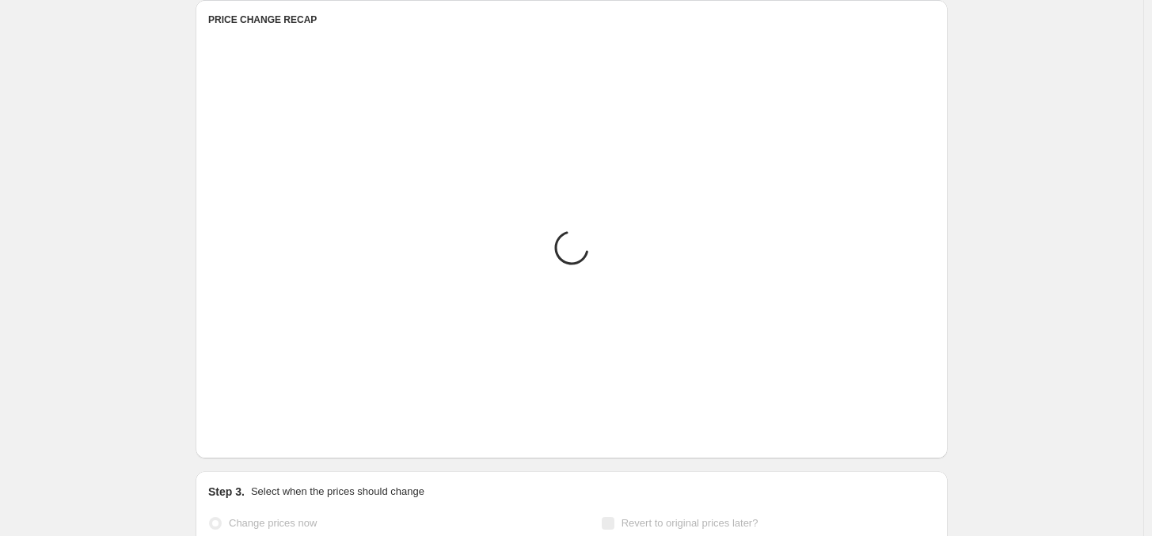
scroll to position [650, 0]
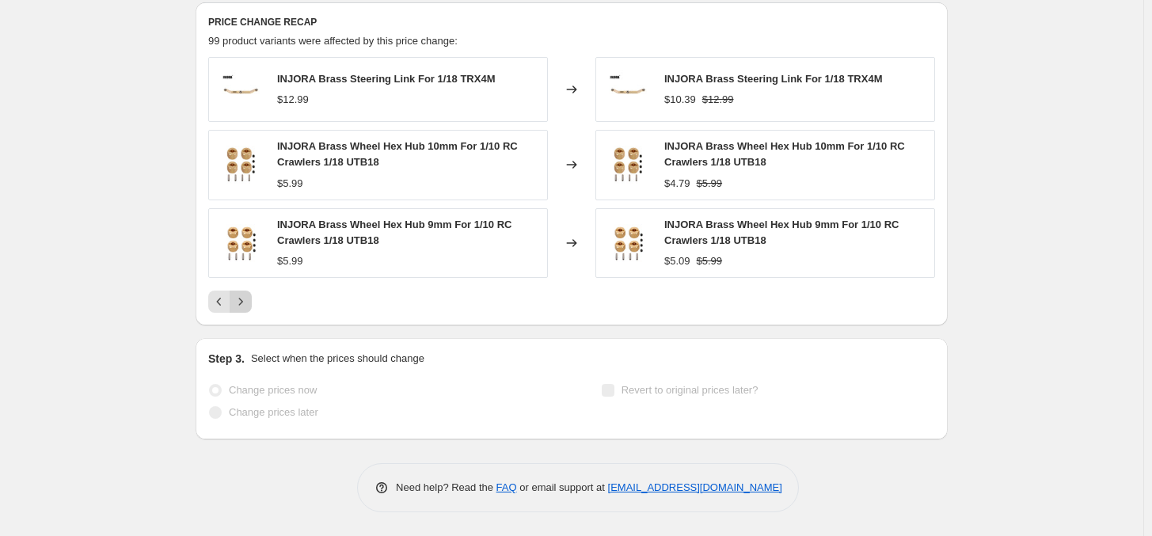
click at [246, 304] on icon "Next" at bounding box center [241, 302] width 16 height 16
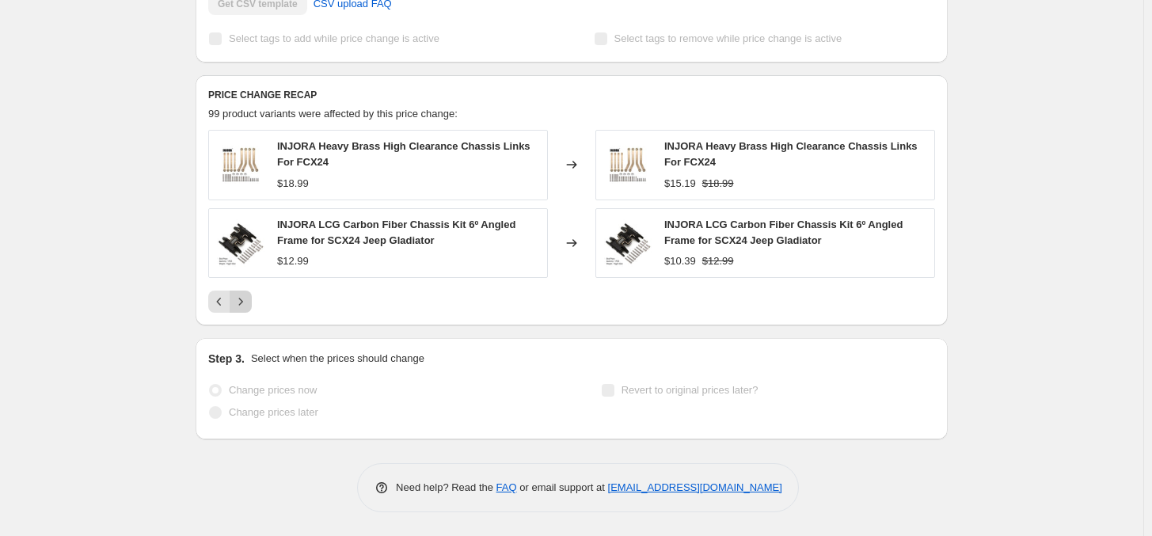
scroll to position [577, 0]
click at [249, 302] on icon "Next" at bounding box center [241, 302] width 16 height 16
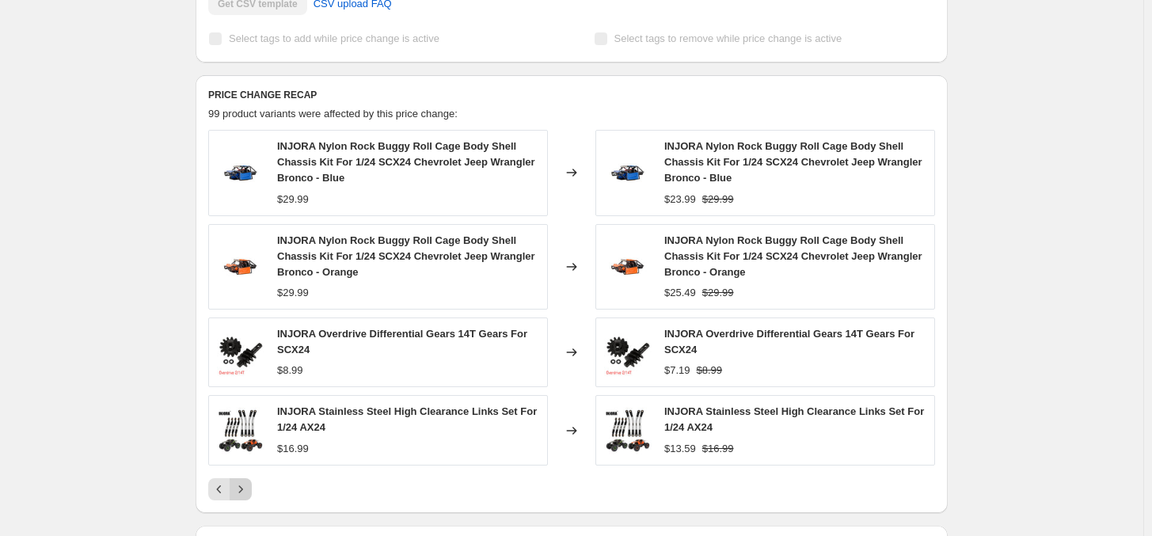
click at [252, 411] on button "Next" at bounding box center [241, 489] width 22 height 22
